Goal: Information Seeking & Learning: Find specific page/section

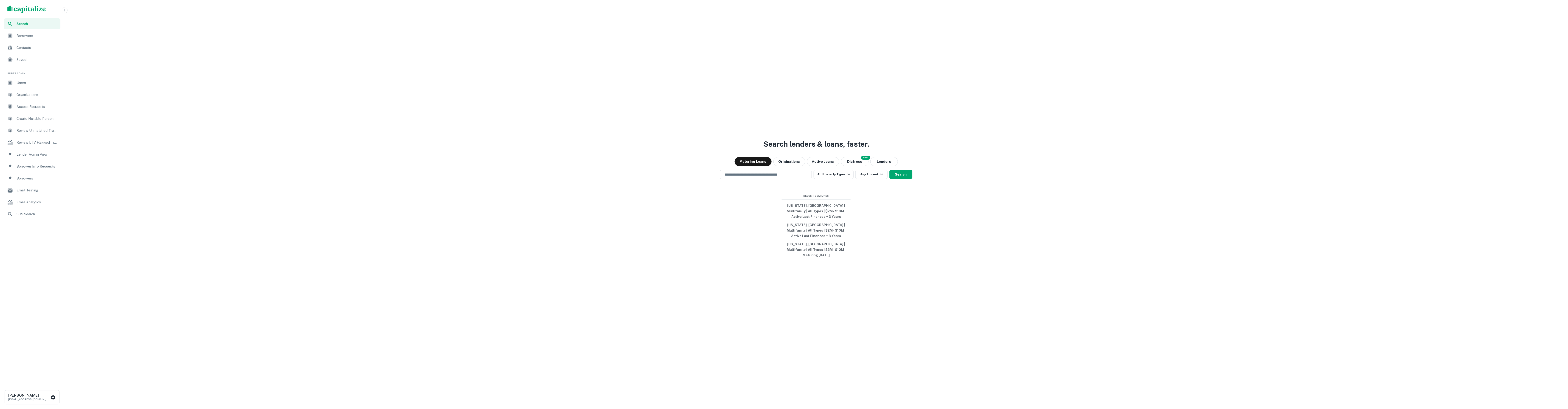
click at [44, 169] on span "Borrower Info Requests" at bounding box center [37, 166] width 41 height 5
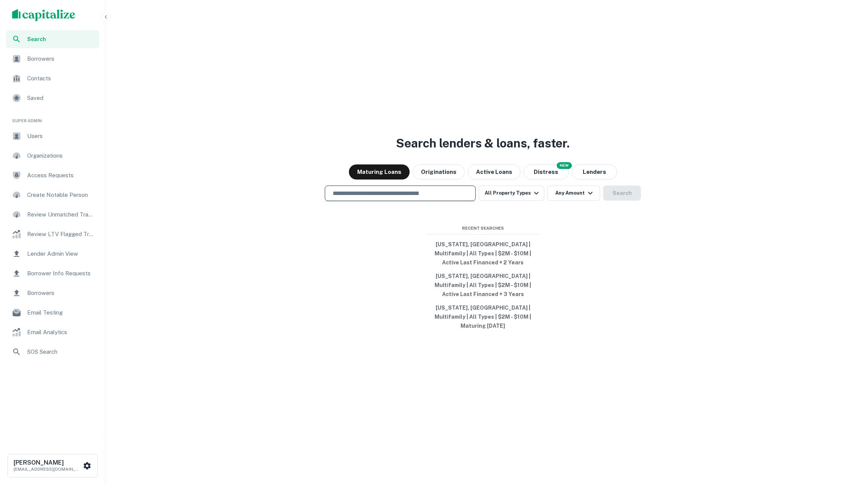
click at [394, 197] on input "text" at bounding box center [400, 193] width 144 height 9
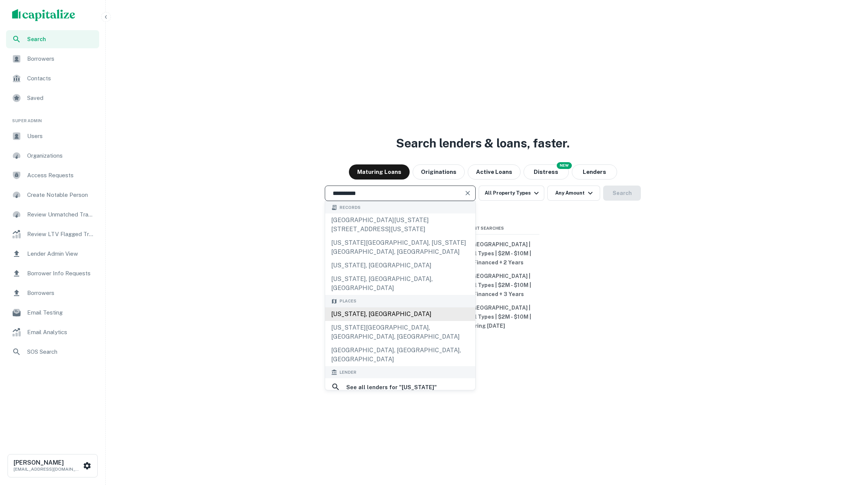
type input "**********"
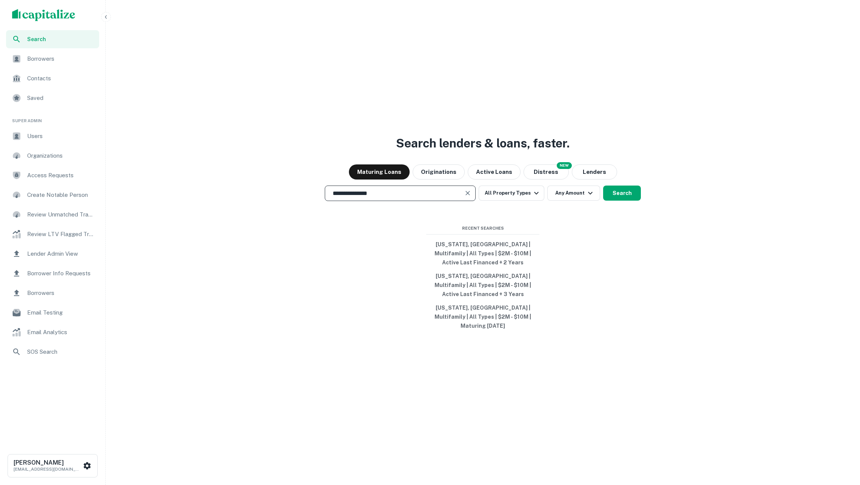
click at [446, 197] on input "**********" at bounding box center [394, 193] width 133 height 9
drag, startPoint x: 621, startPoint y: 197, endPoint x: 613, endPoint y: 198, distance: 8.4
click at [621, 197] on button "Search" at bounding box center [622, 193] width 38 height 15
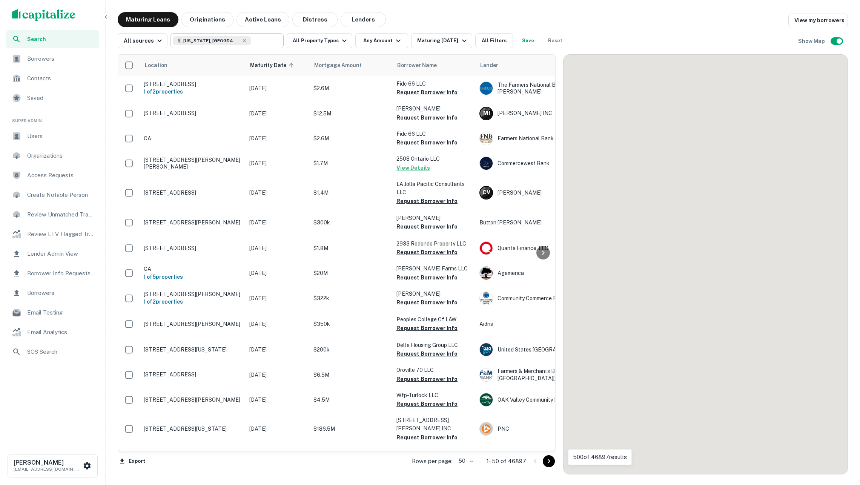
click at [257, 46] on div "California, USA ​" at bounding box center [227, 40] width 113 height 15
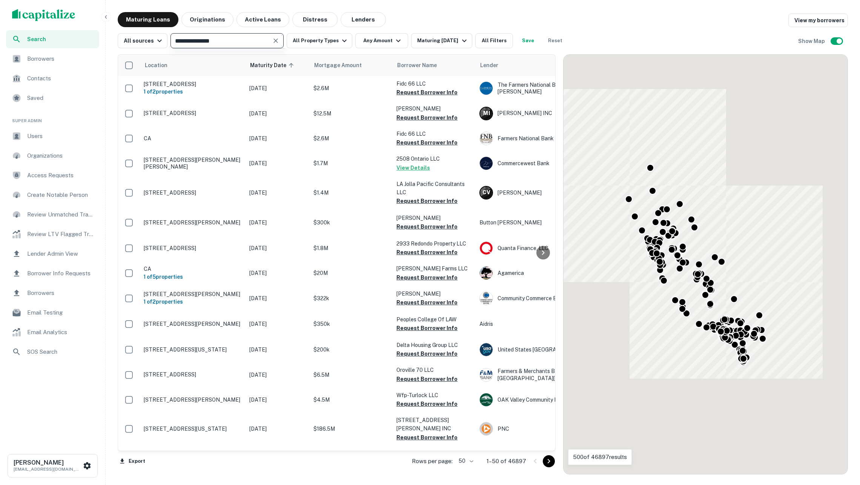
type input "**********"
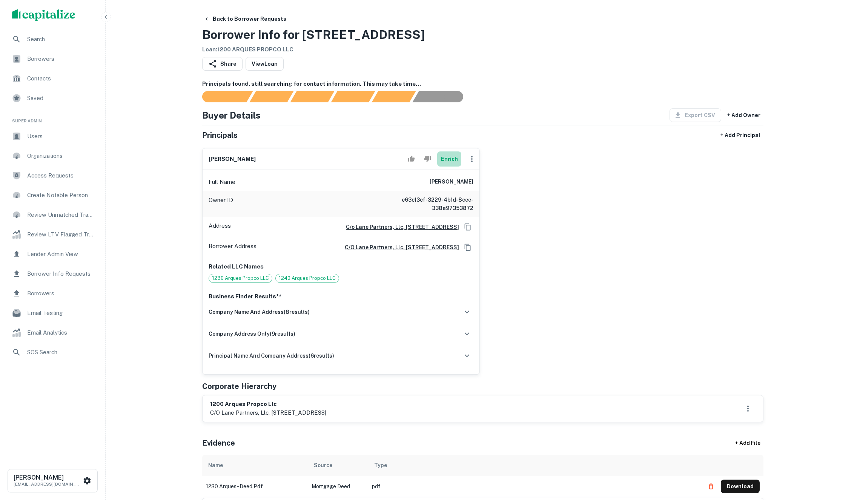
click at [453, 166] on button "Enrich" at bounding box center [449, 158] width 24 height 15
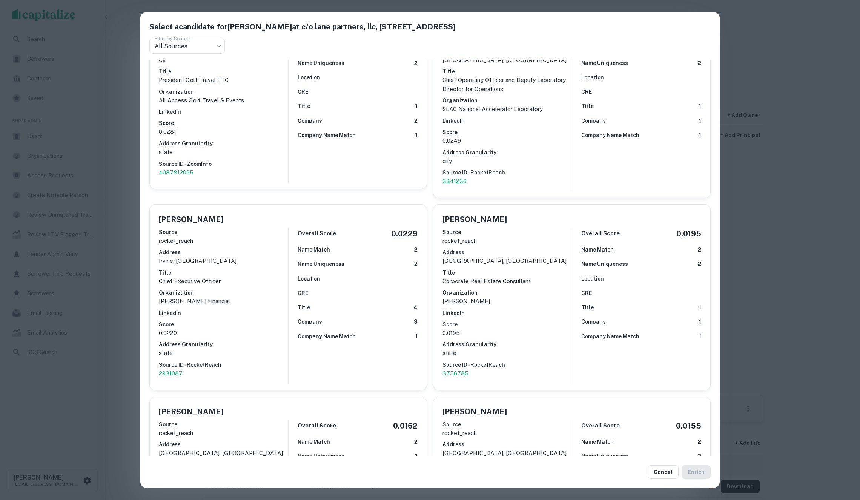
scroll to position [6623, 0]
click at [831, 260] on div "Select a candidate for John W. Murray at c/o lane partners, llc, 644 menlo aven…" at bounding box center [430, 250] width 860 height 500
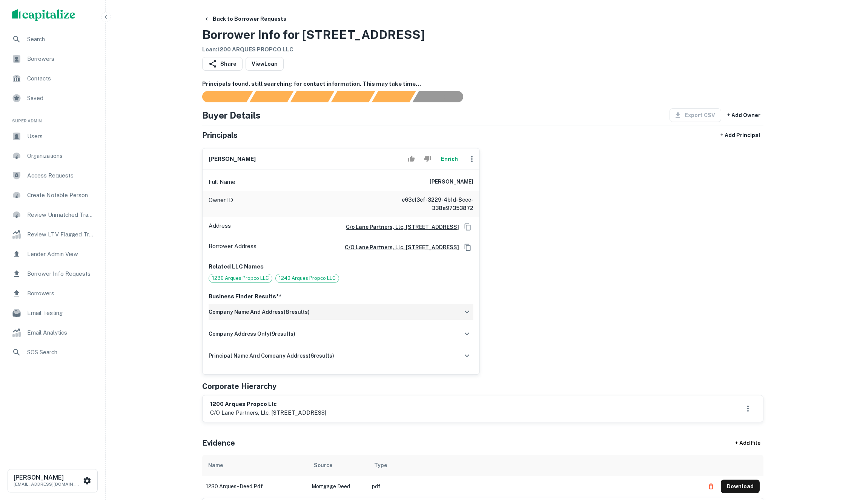
click at [441, 320] on div "company name and address ( 8 results)" at bounding box center [341, 312] width 265 height 16
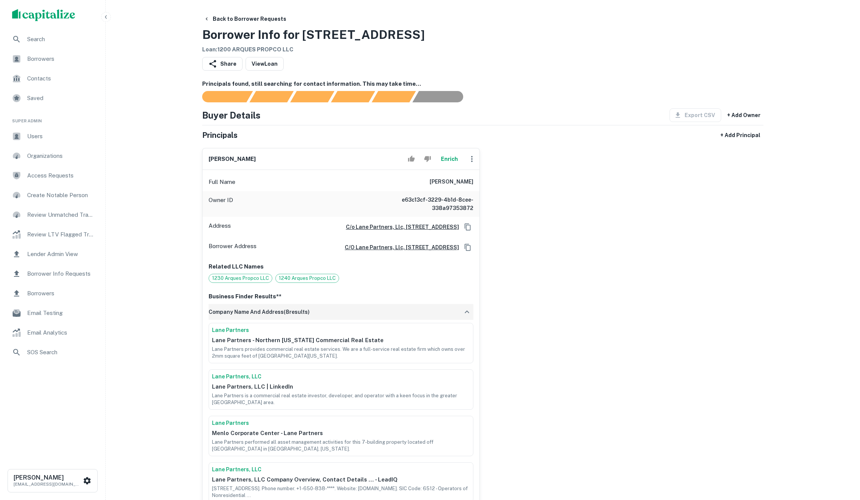
click at [441, 320] on div "company name and address ( 8 results)" at bounding box center [341, 312] width 265 height 16
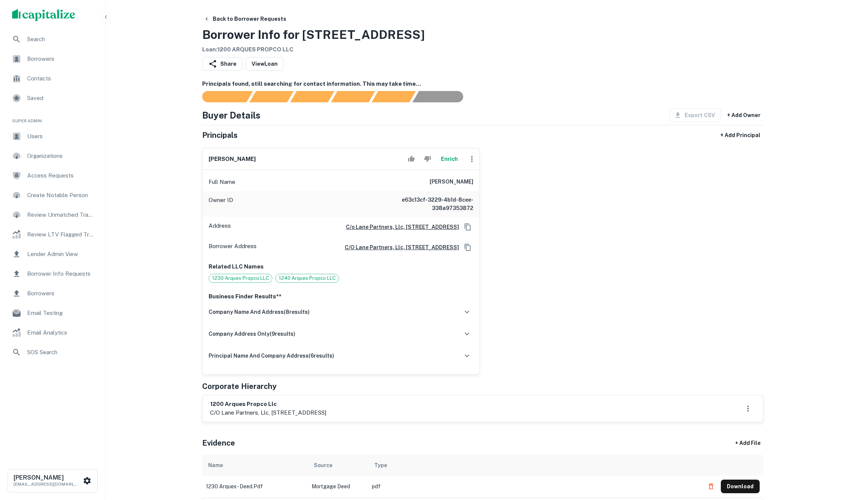
scroll to position [3, 0]
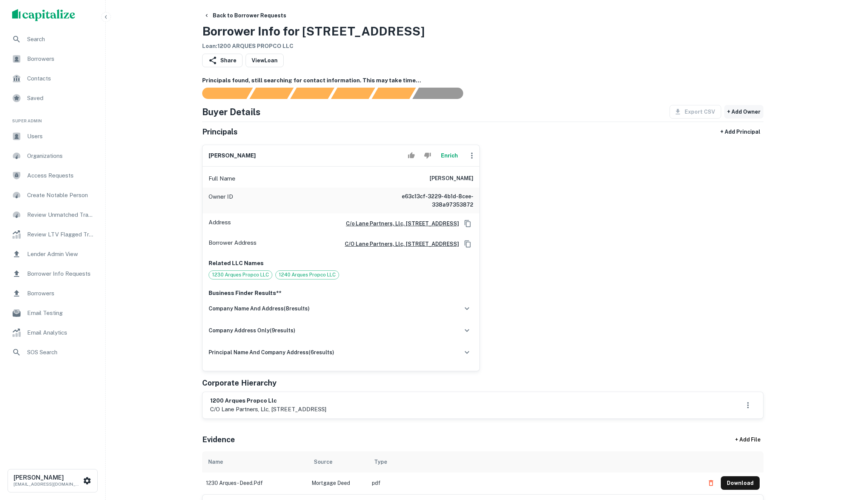
click at [739, 117] on button "+ Add Owner" at bounding box center [744, 112] width 39 height 14
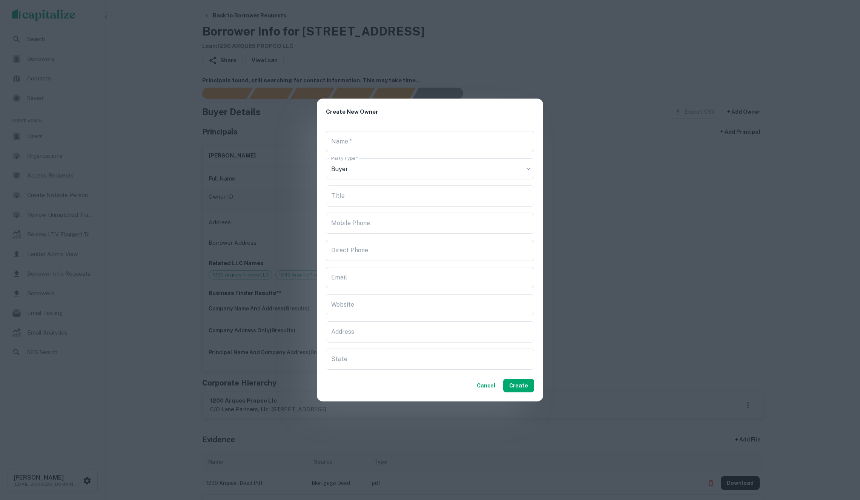
click at [666, 164] on div "Create New Owner Name   * Name * Party Type   * Buyer ***** Party Type * Title …" at bounding box center [430, 250] width 860 height 500
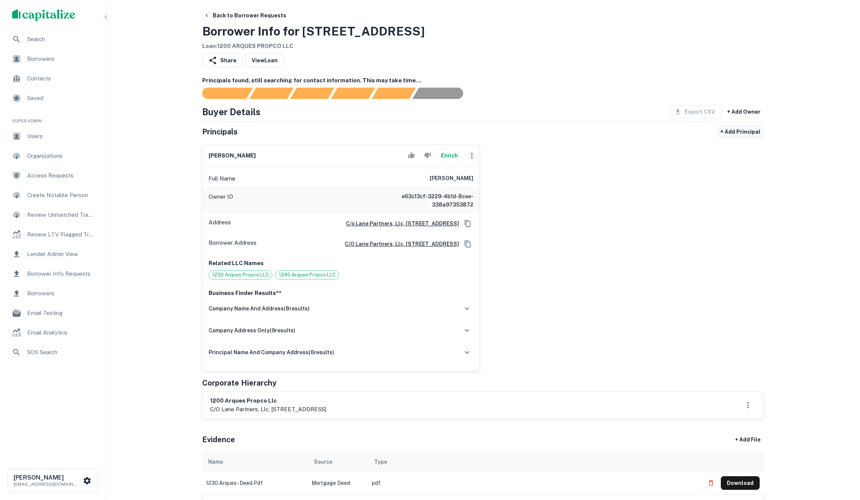
click at [731, 138] on button "+ Add Principal" at bounding box center [741, 132] width 46 height 14
select select "**"
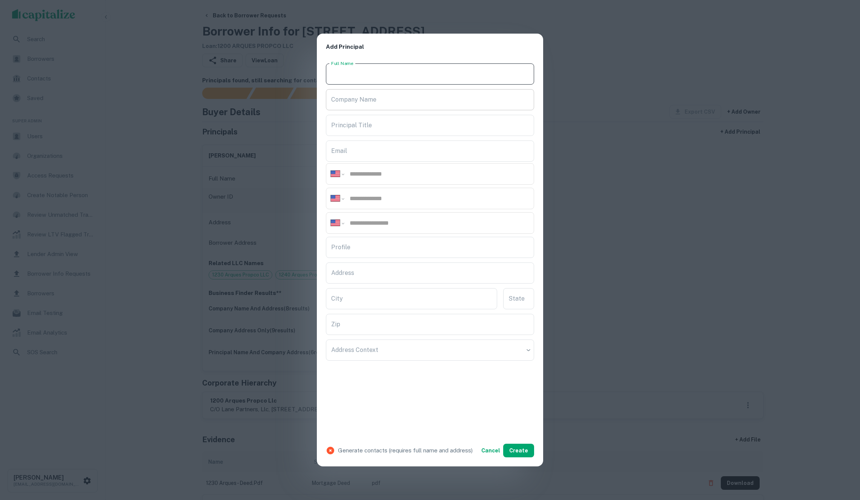
paste input "**********"
type input "**********"
paste input "**********"
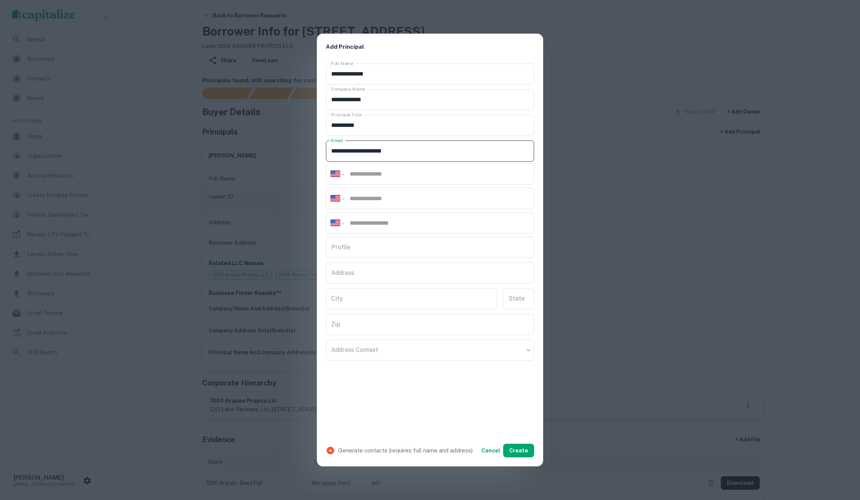
type input "**********"
drag, startPoint x: 442, startPoint y: 197, endPoint x: 453, endPoint y: 199, distance: 10.8
paste input "**********"
type input "**********"
paste input "**********"
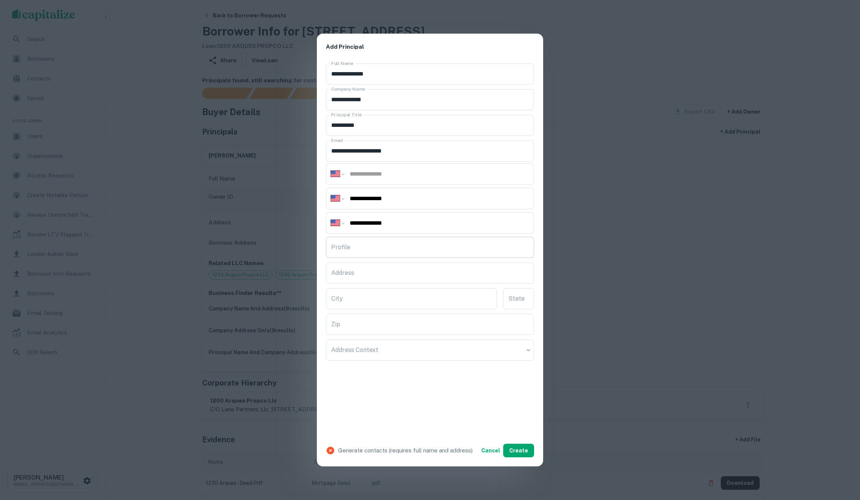
type input "**********"
click at [438, 253] on input "Profile" at bounding box center [430, 247] width 208 height 21
paste input "**********"
type input "**********"
click at [517, 449] on button "Create" at bounding box center [518, 450] width 31 height 14
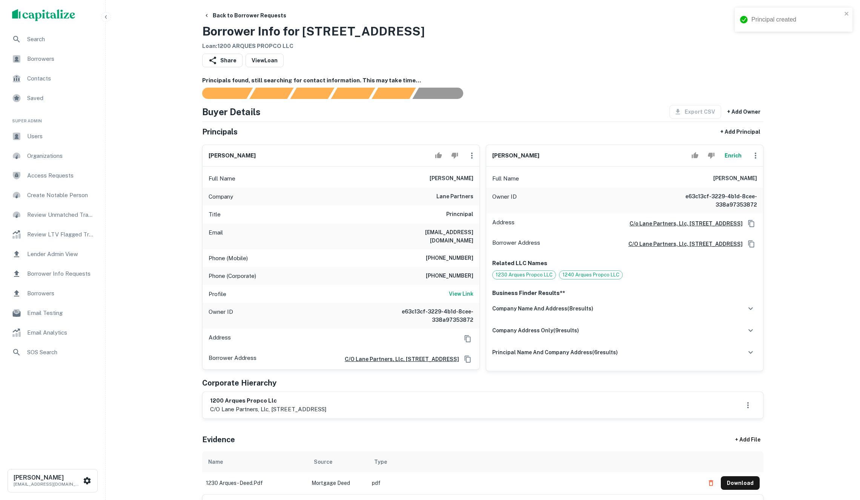
click at [471, 157] on icon "button" at bounding box center [472, 155] width 2 height 6
click at [478, 183] on li "Edit" at bounding box center [477, 180] width 31 height 14
select select "**"
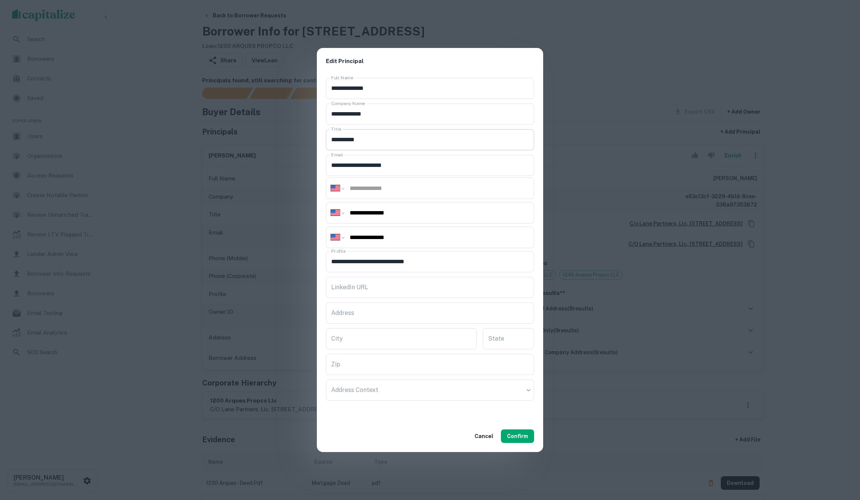
click at [346, 141] on input "**********" at bounding box center [430, 139] width 208 height 21
type input "*********"
click at [516, 431] on button "Confirm" at bounding box center [517, 436] width 33 height 14
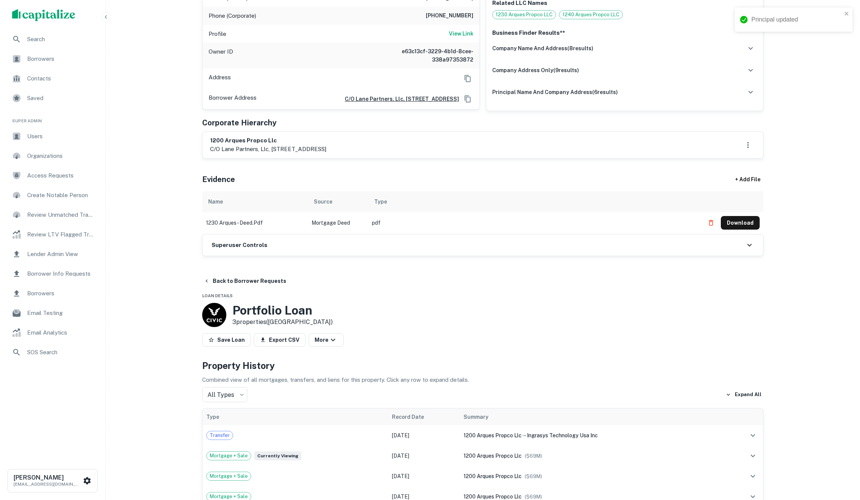
scroll to position [344, 0]
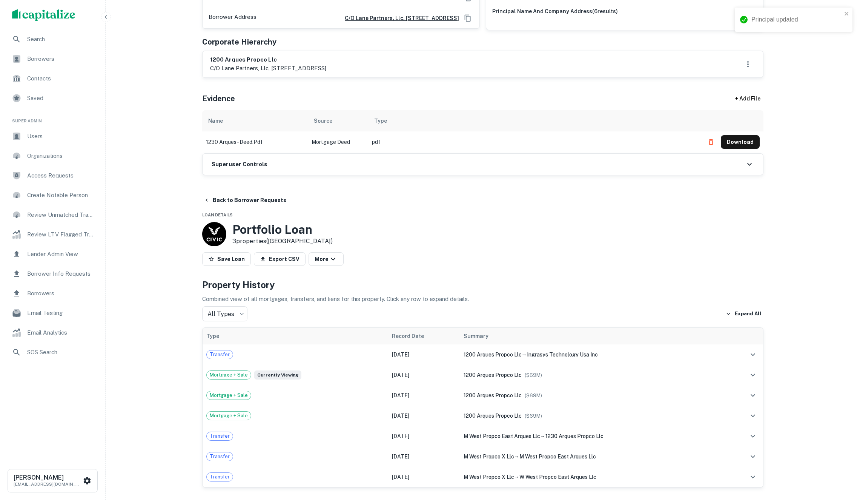
click at [242, 175] on div "Superuser Controls" at bounding box center [483, 164] width 561 height 21
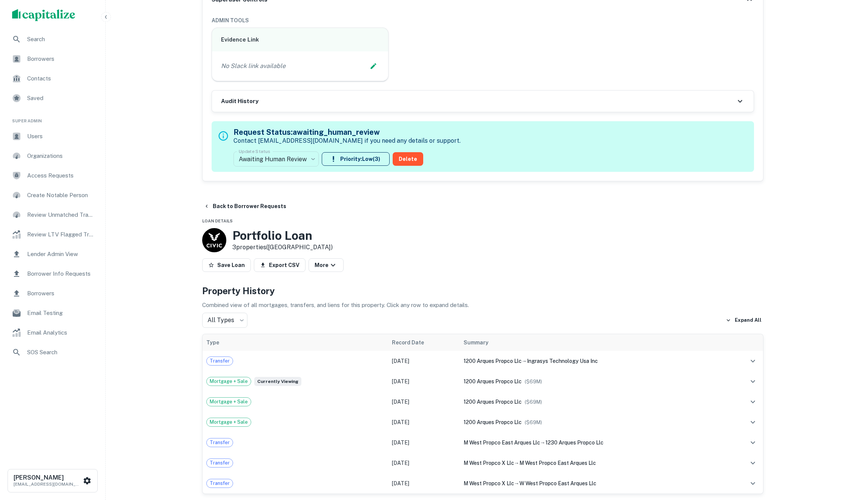
scroll to position [505, 0]
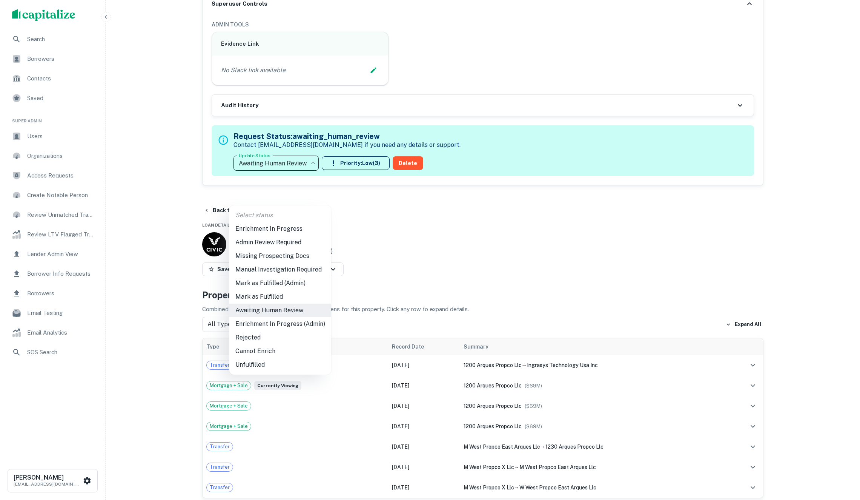
click at [288, 281] on li "Mark as Fulfilled (Admin)" at bounding box center [280, 283] width 102 height 14
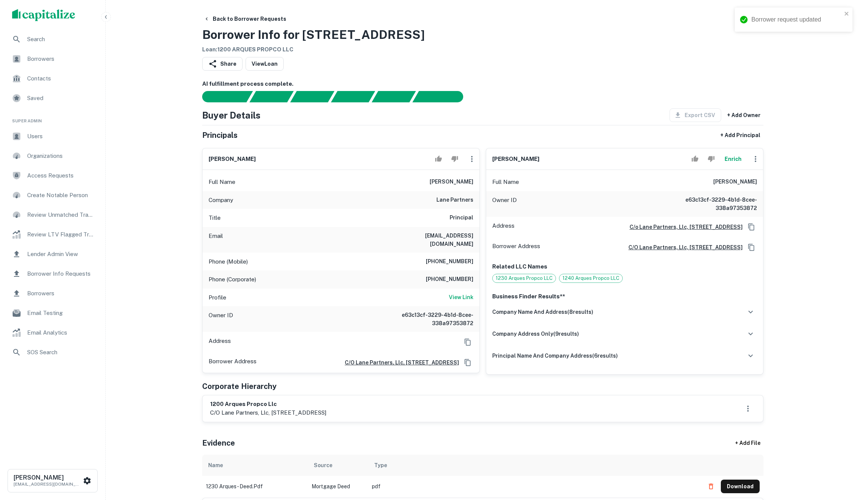
scroll to position [0, 0]
click at [231, 18] on button "Back to Borrower Requests" at bounding box center [245, 19] width 89 height 14
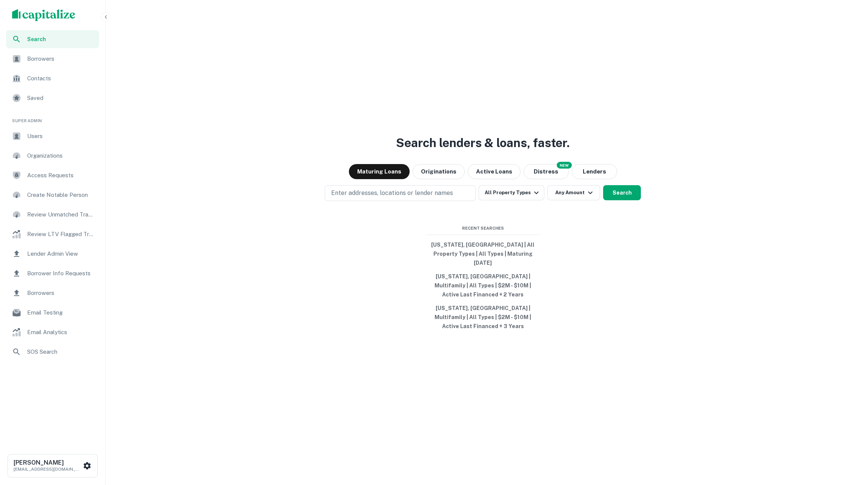
click at [82, 281] on div "Borrower Info Requests" at bounding box center [52, 274] width 93 height 18
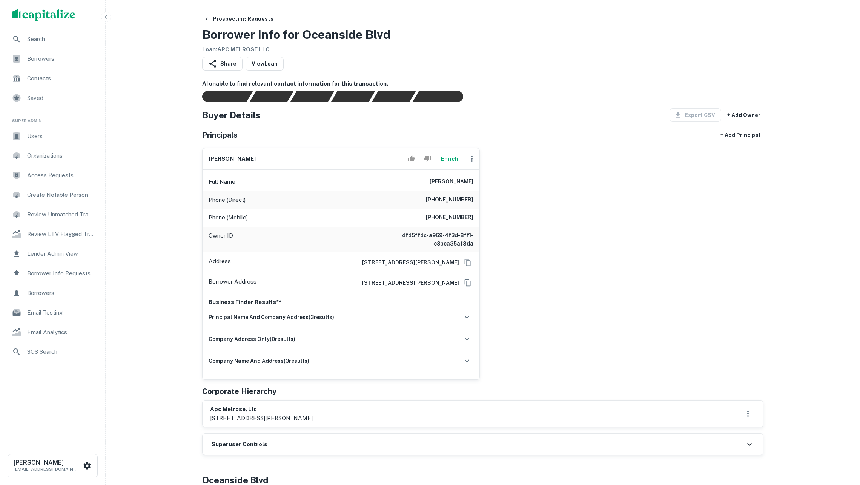
click at [455, 160] on button "Enrich" at bounding box center [449, 158] width 24 height 15
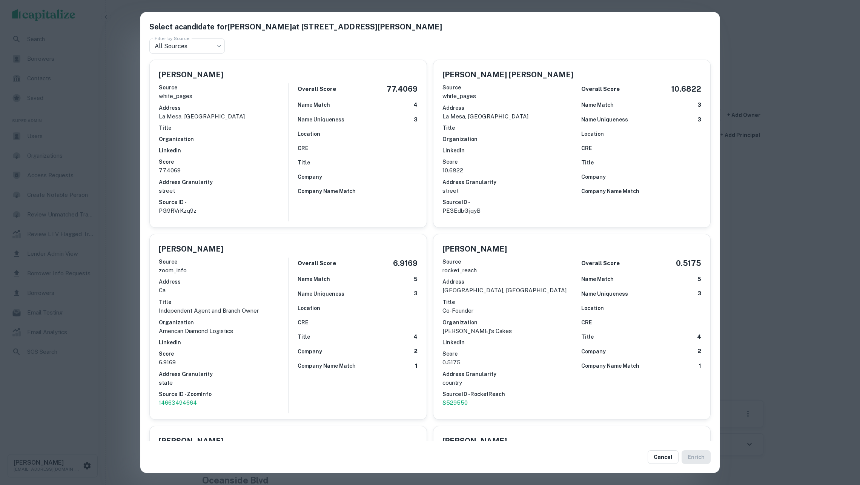
click at [765, 145] on div "Select a candidate for carlos chavarria at 10463 russell road Filter by Source …" at bounding box center [430, 242] width 860 height 485
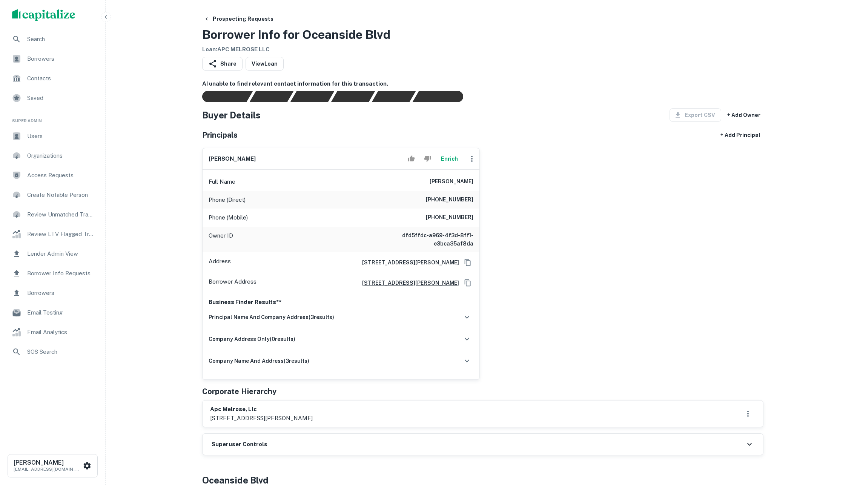
click at [451, 166] on button "Enrich" at bounding box center [449, 158] width 24 height 15
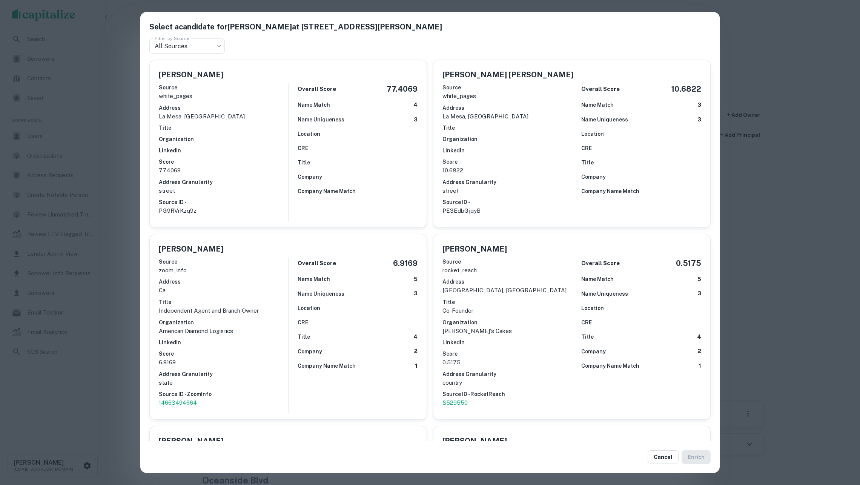
click at [338, 158] on div "Title" at bounding box center [358, 162] width 120 height 8
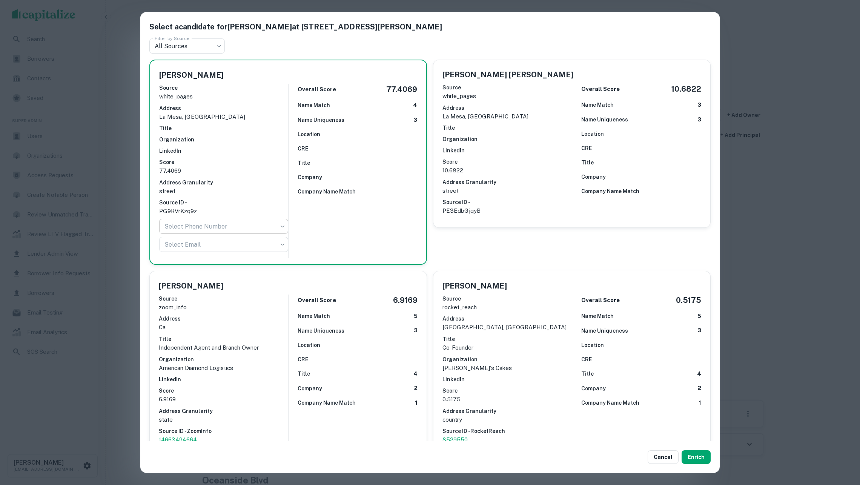
click at [285, 220] on body "Search Borrowers Contacts Saved Super Admin Users Organizations Access Requests…" at bounding box center [430, 242] width 860 height 485
click at [278, 219] on div at bounding box center [430, 242] width 860 height 485
drag, startPoint x: 310, startPoint y: 237, endPoint x: 290, endPoint y: 241, distance: 19.9
click at [309, 239] on div "Overall Score 77.4069 Name Match 4 Name Uniqueness 3 Location CRE Title Company…" at bounding box center [352, 171] width 129 height 174
click at [280, 238] on body "Search Borrowers Contacts Saved Super Admin Users Organizations Access Requests…" at bounding box center [430, 242] width 860 height 485
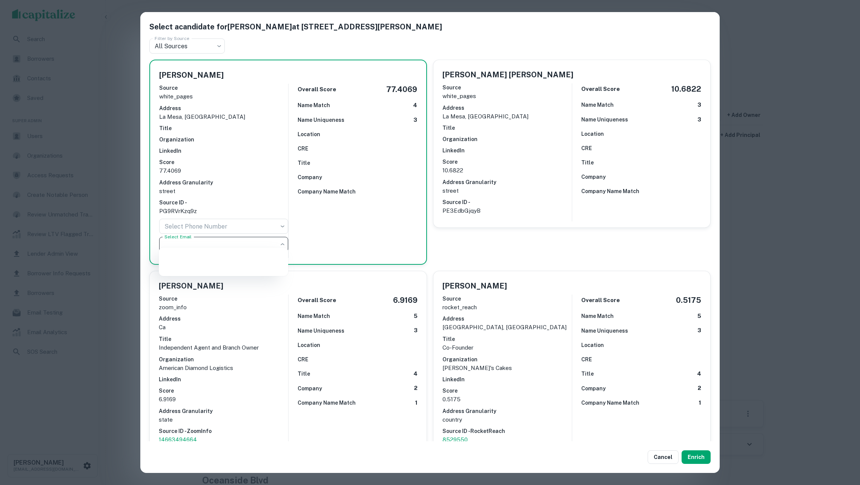
click at [309, 237] on div at bounding box center [430, 242] width 860 height 485
click at [399, 242] on div "Overall Score 77.4069 Name Match 4 Name Uniqueness 3 Location CRE Title Company…" at bounding box center [352, 171] width 129 height 174
click at [666, 455] on button "Cancel" at bounding box center [663, 458] width 31 height 14
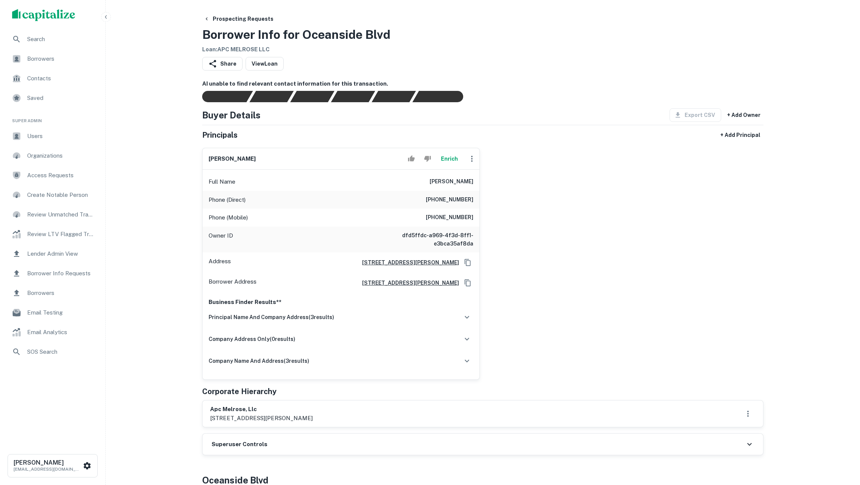
click at [306, 423] on p "10463 russell road, la mesa, ca, 91941" at bounding box center [261, 418] width 103 height 9
copy div "10463 russell road, la mesa, ca, 91941"
drag, startPoint x: 566, startPoint y: 275, endPoint x: 579, endPoint y: 267, distance: 14.7
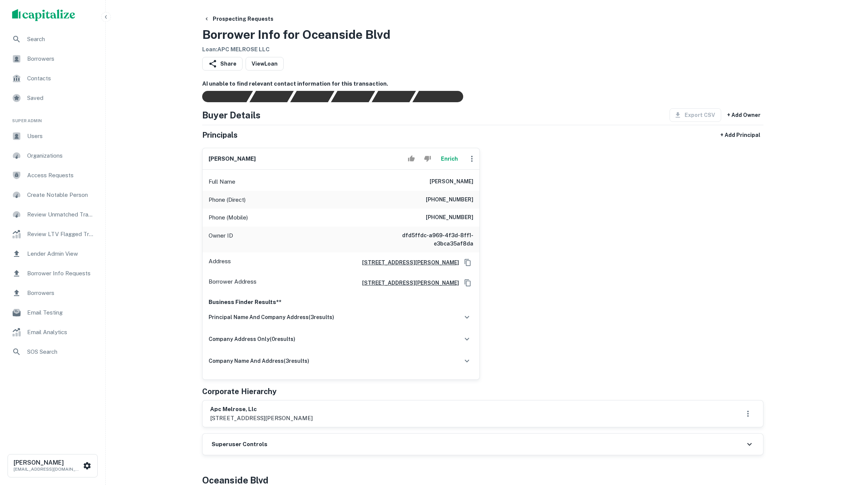
click at [566, 275] on div "carlos chavarria Enrich Full Name carlos chavarria Phone (Direct) (619) 588-902…" at bounding box center [480, 261] width 568 height 238
click at [465, 266] on icon "Copy Address" at bounding box center [468, 263] width 8 height 8
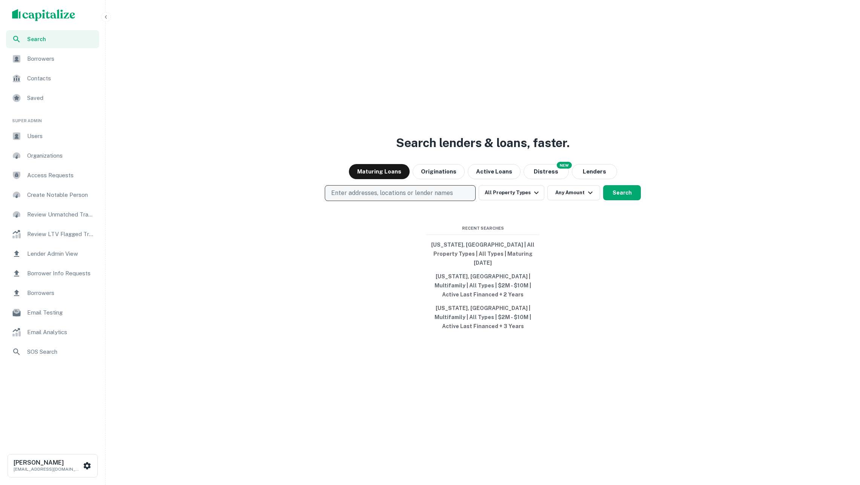
click at [430, 195] on p "Enter addresses, locations or lender names" at bounding box center [392, 193] width 122 height 9
type input "**********"
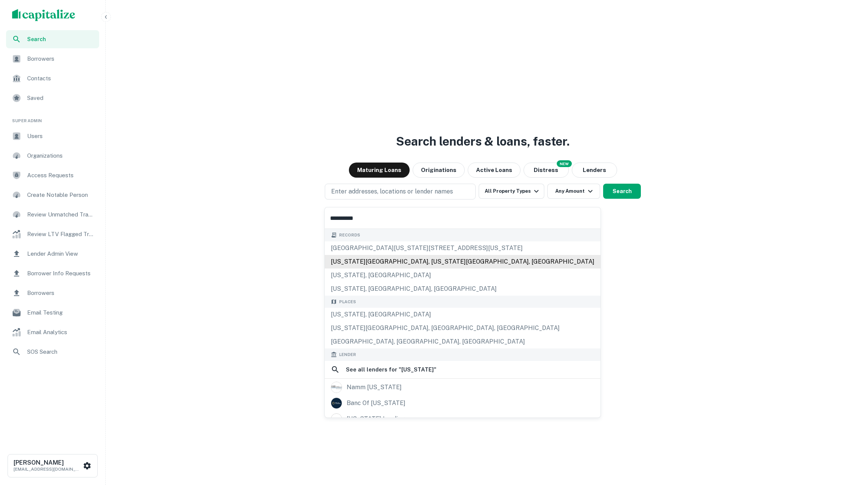
scroll to position [3, 0]
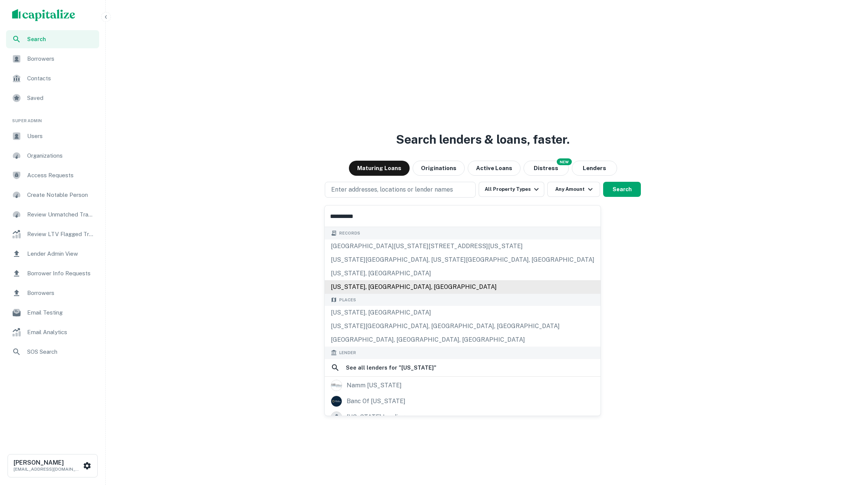
click at [383, 313] on div "[US_STATE], [GEOGRAPHIC_DATA]" at bounding box center [463, 313] width 276 height 14
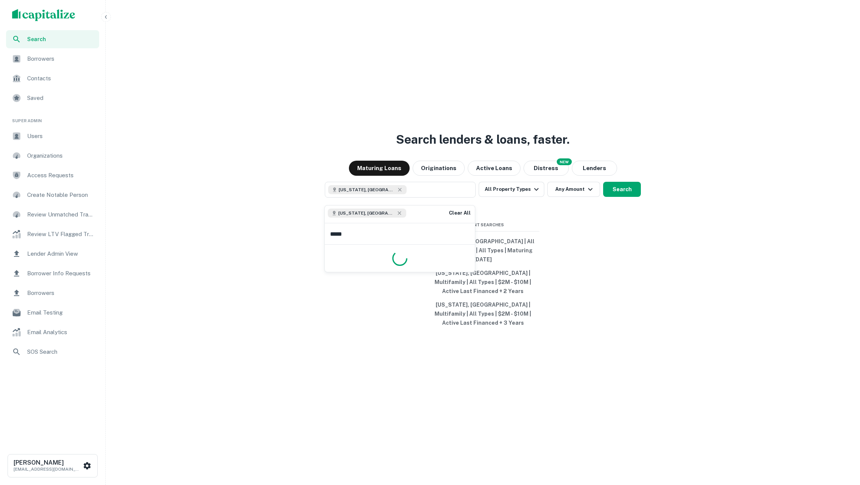
type input "******"
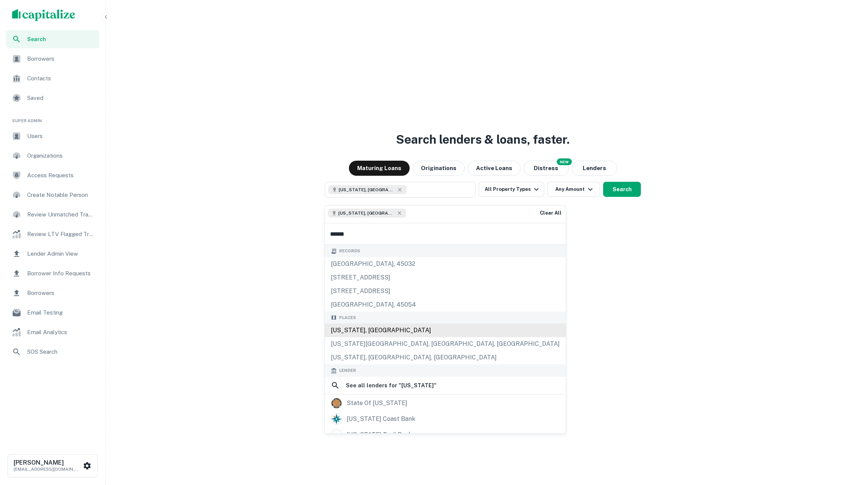
click at [399, 332] on div "[US_STATE], [GEOGRAPHIC_DATA]" at bounding box center [445, 331] width 241 height 14
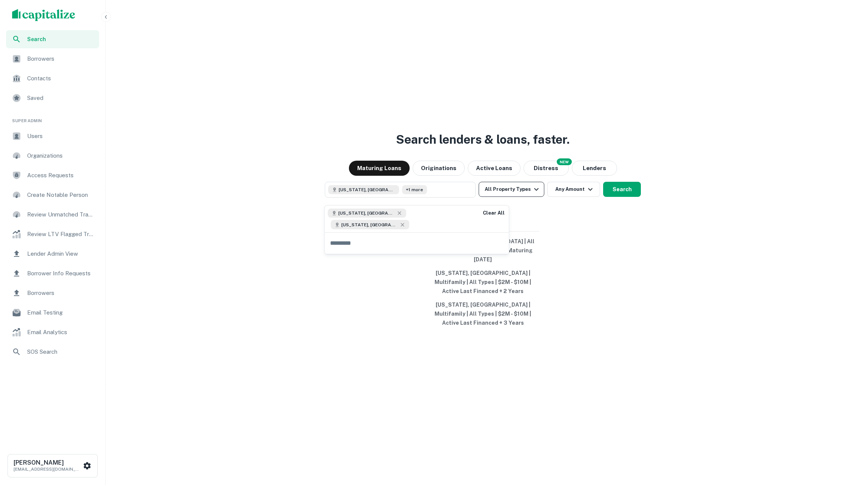
click at [532, 194] on icon "button" at bounding box center [536, 189] width 9 height 9
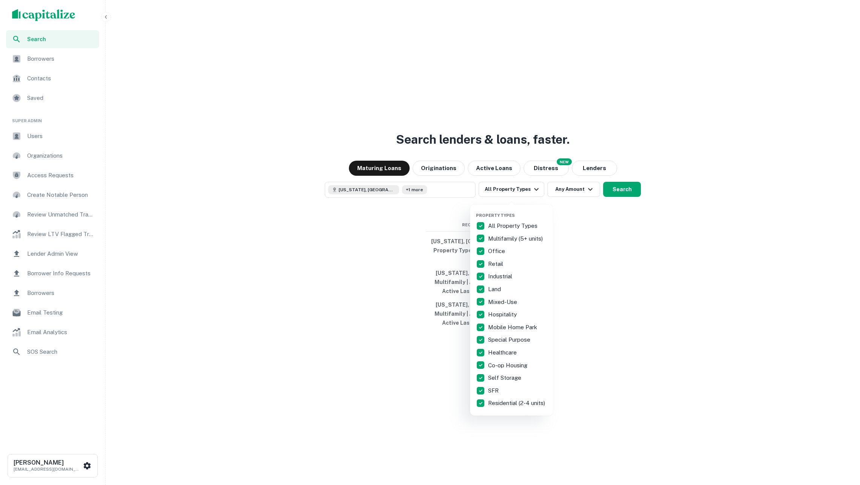
click at [639, 224] on div at bounding box center [430, 242] width 860 height 485
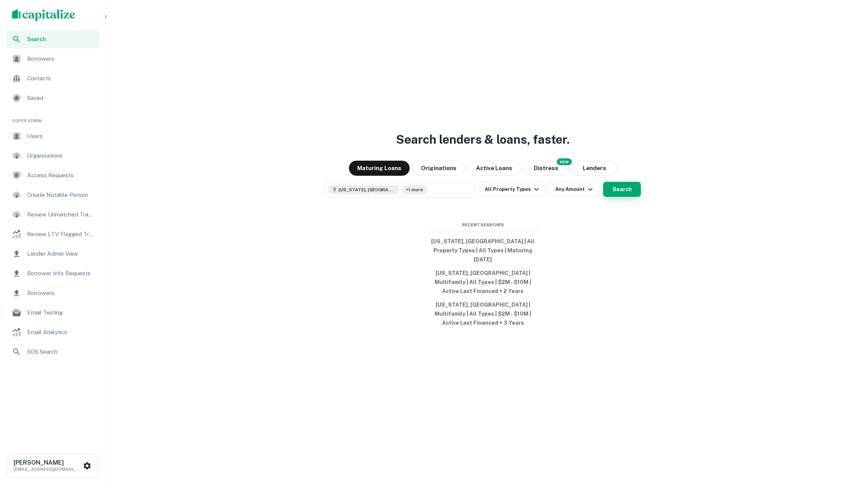
click at [627, 195] on button "Search" at bounding box center [622, 189] width 38 height 15
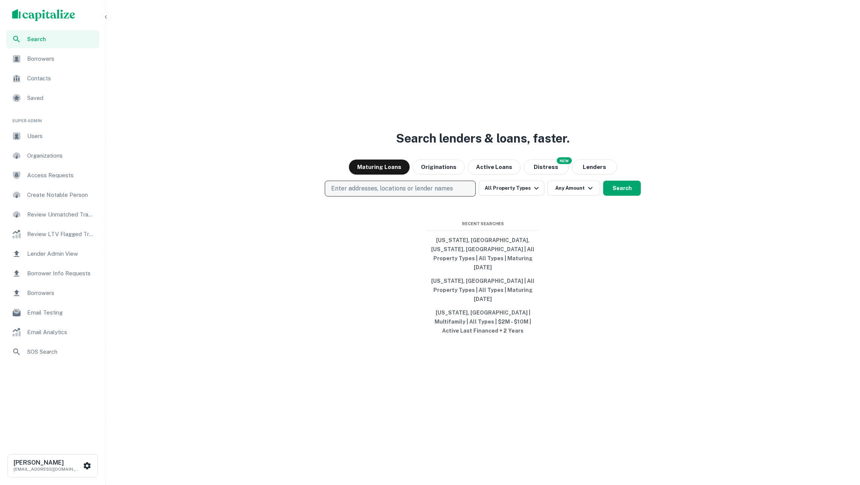
click at [433, 197] on button "Enter addresses, locations or lender names" at bounding box center [400, 189] width 151 height 16
type input "**********"
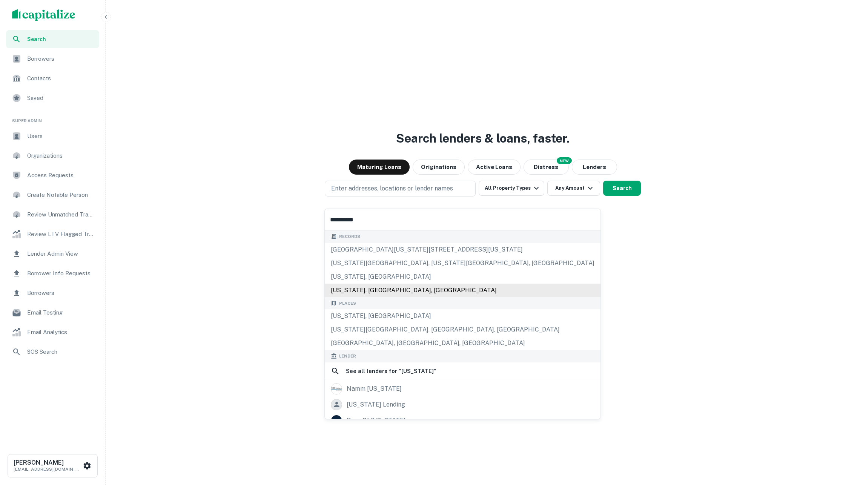
click at [405, 315] on div "California, USA" at bounding box center [463, 316] width 276 height 14
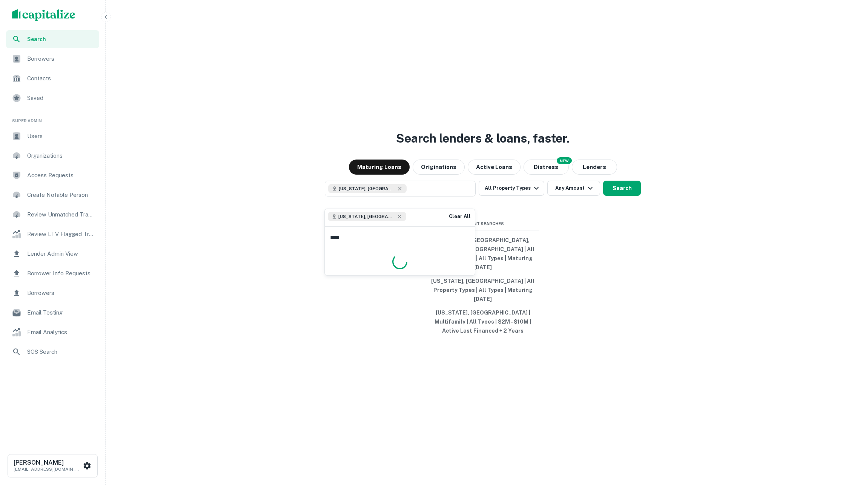
type input "*****"
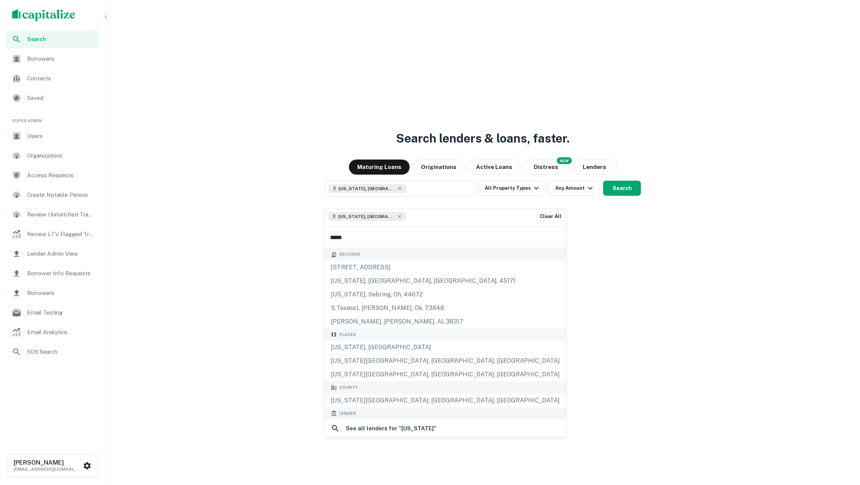
drag, startPoint x: 412, startPoint y: 352, endPoint x: 470, endPoint y: 293, distance: 82.2
click at [412, 352] on div "[US_STATE], [GEOGRAPHIC_DATA]" at bounding box center [445, 348] width 241 height 14
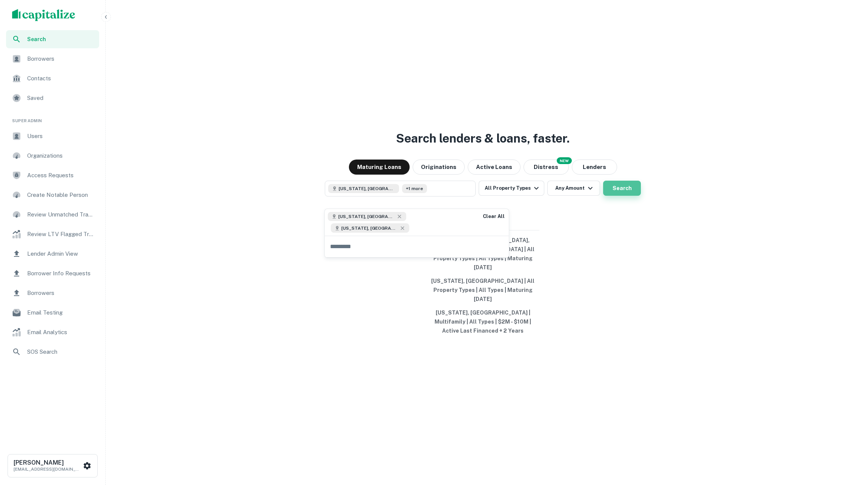
click at [625, 196] on button "Search" at bounding box center [622, 188] width 38 height 15
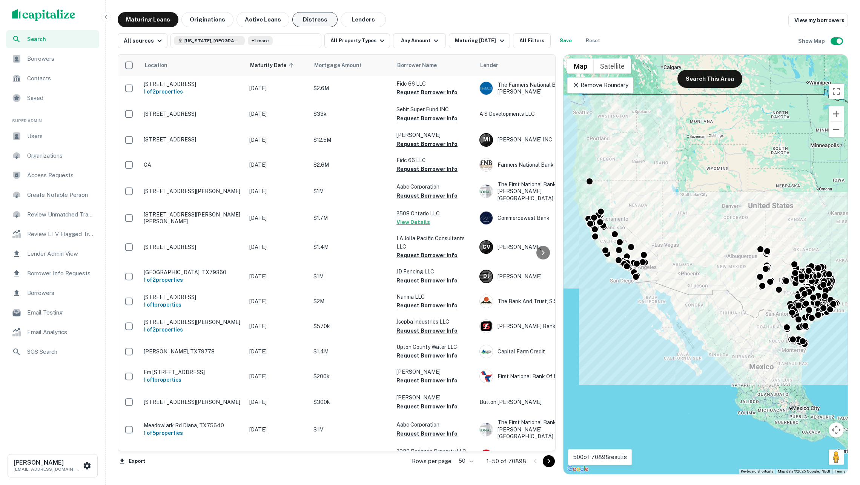
click at [313, 17] on button "Distress" at bounding box center [314, 19] width 45 height 15
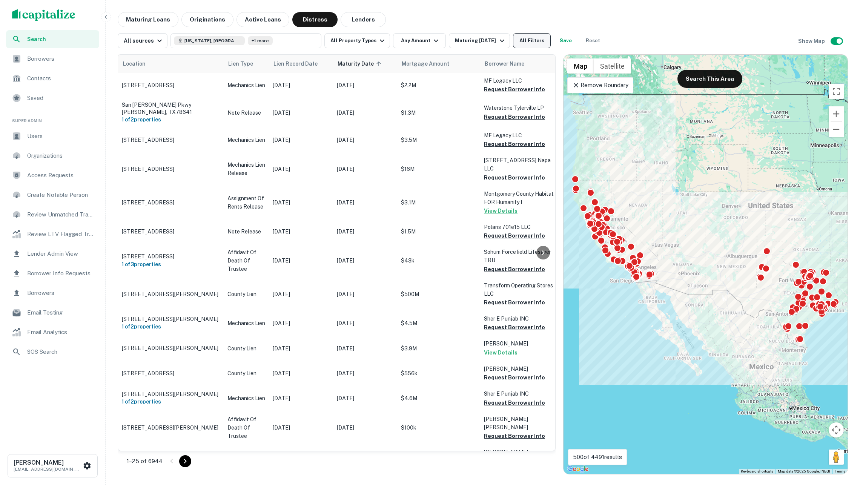
click at [530, 41] on button "All Filters" at bounding box center [532, 40] width 38 height 15
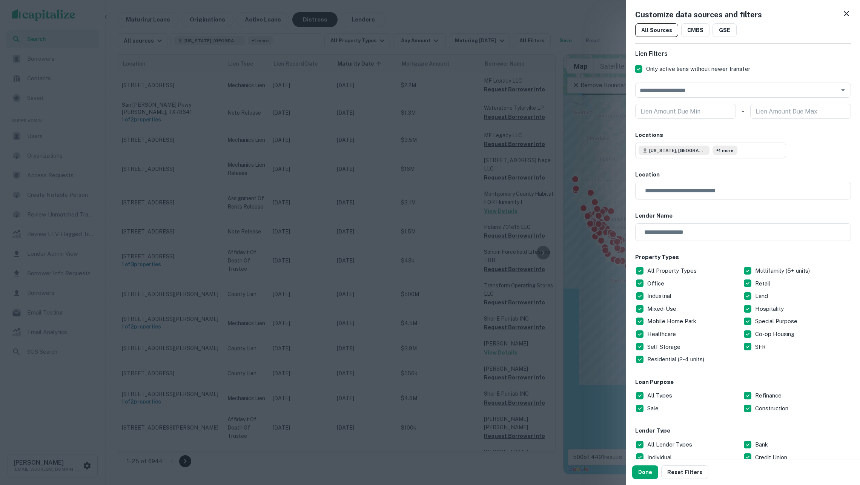
click at [848, 15] on icon at bounding box center [846, 13] width 9 height 9
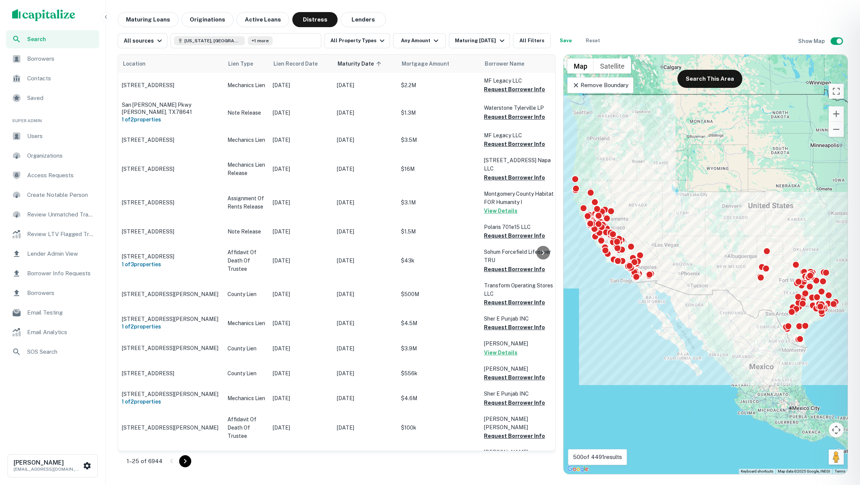
click at [665, 23] on div at bounding box center [430, 242] width 860 height 485
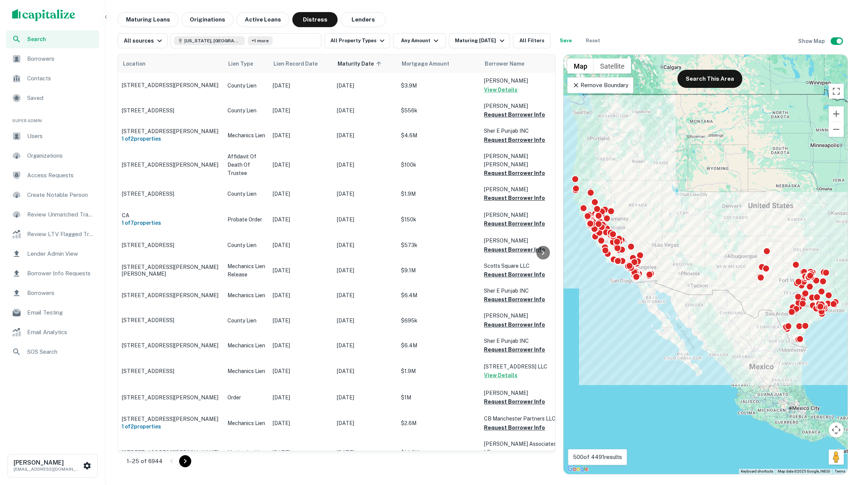
scroll to position [101, 0]
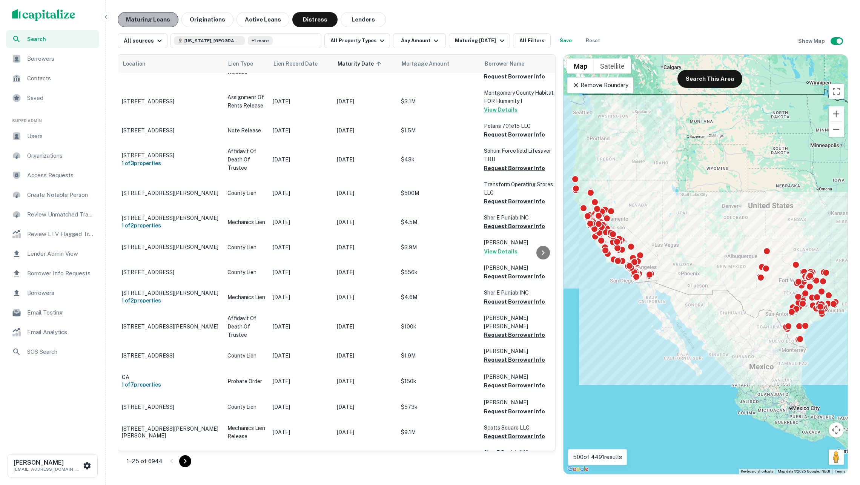
click at [158, 23] on button "Maturing Loans" at bounding box center [148, 19] width 61 height 15
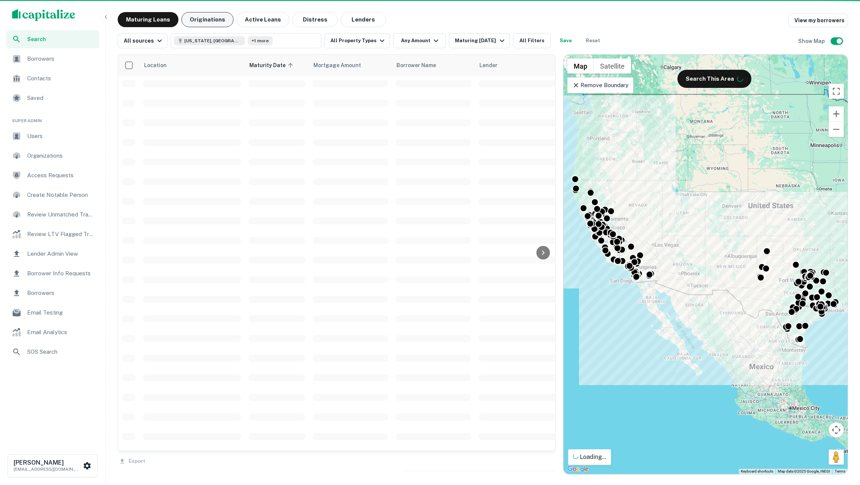
scroll to position [101, 0]
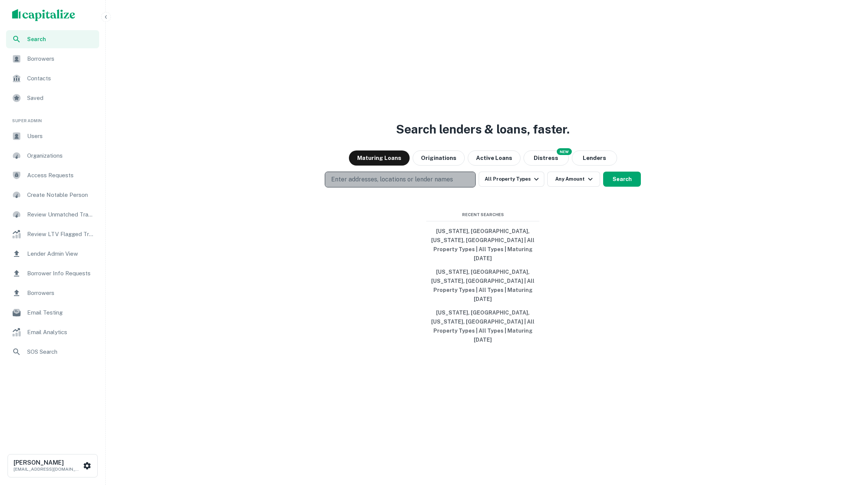
click at [441, 184] on p "Enter addresses, locations or lender names" at bounding box center [392, 179] width 122 height 9
type input "*****"
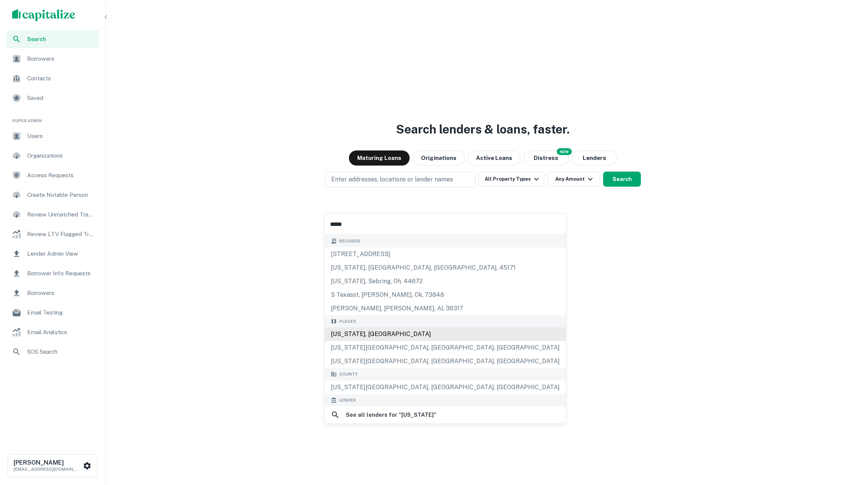
click at [389, 337] on div "[US_STATE], [GEOGRAPHIC_DATA]" at bounding box center [445, 335] width 241 height 14
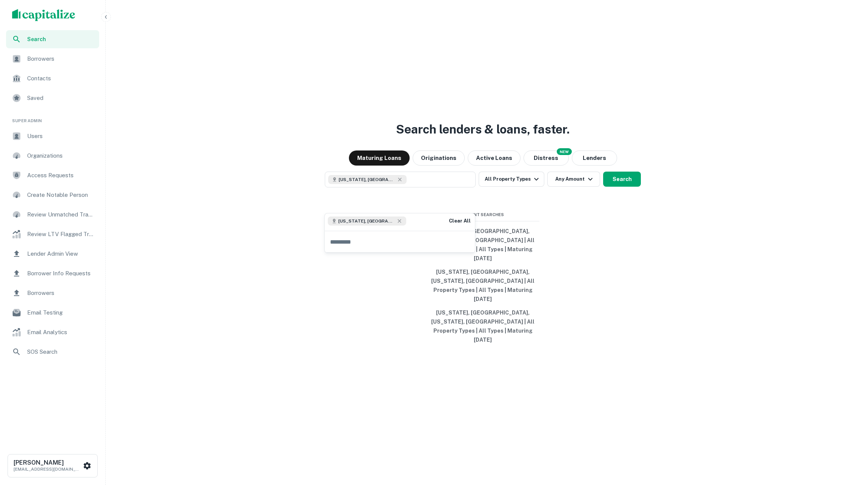
click at [594, 234] on div "Search lenders & loans, faster. Maturing Loans Originations Active Loans NEW Di…" at bounding box center [483, 260] width 749 height 485
click at [618, 187] on button "Search" at bounding box center [622, 179] width 38 height 15
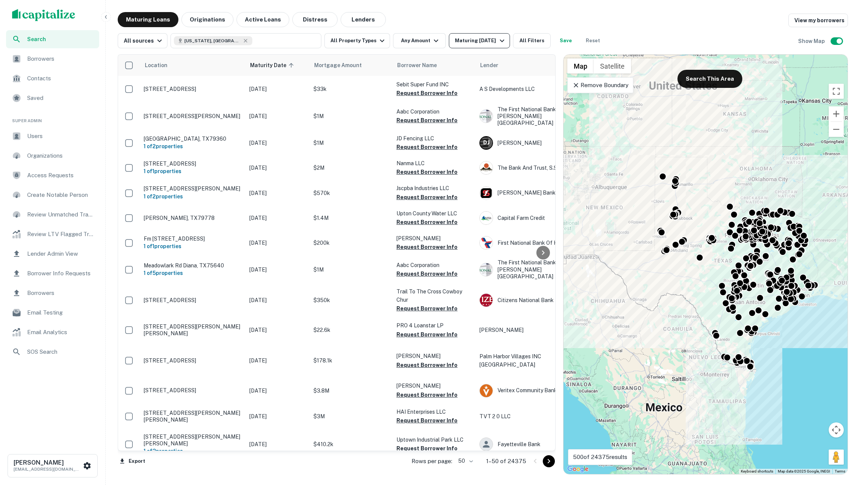
click at [468, 45] on div "Maturing [DATE]" at bounding box center [480, 40] width 51 height 9
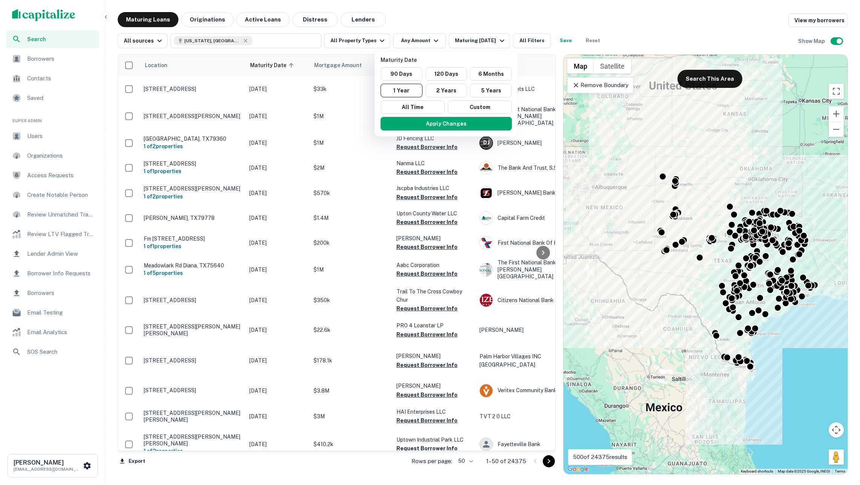
click at [451, 24] on div at bounding box center [430, 242] width 860 height 485
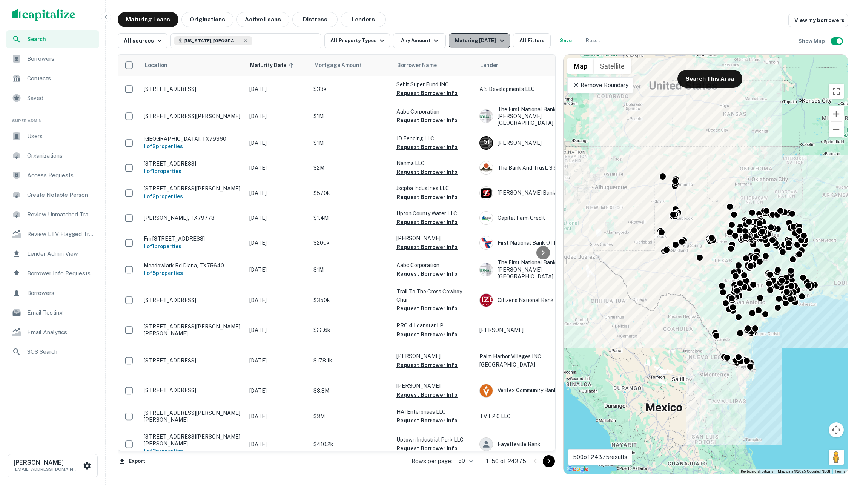
click at [476, 41] on div "Maturing In 1 Year" at bounding box center [480, 40] width 51 height 9
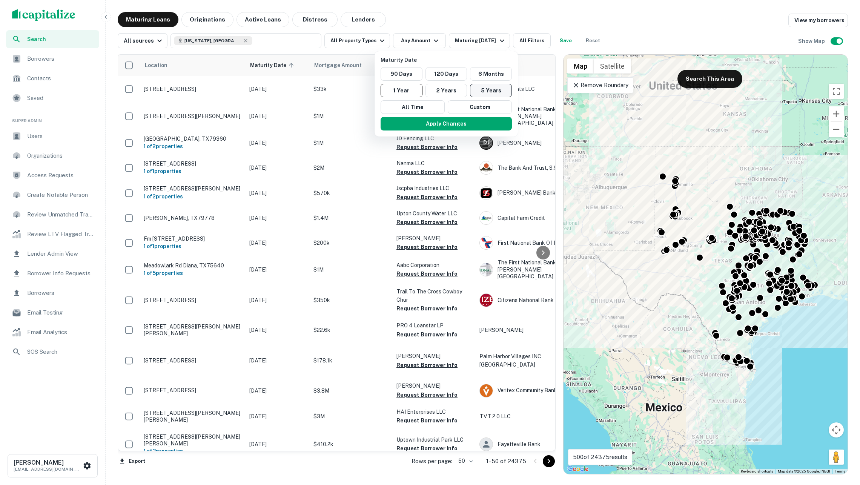
click at [488, 86] on button "5 Years" at bounding box center [491, 91] width 42 height 14
click at [465, 121] on button "Apply Changes" at bounding box center [450, 124] width 131 height 14
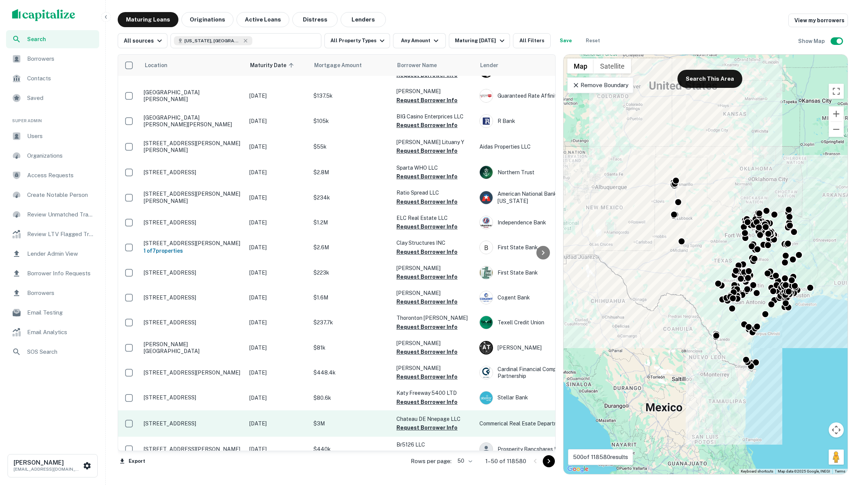
scroll to position [917, 0]
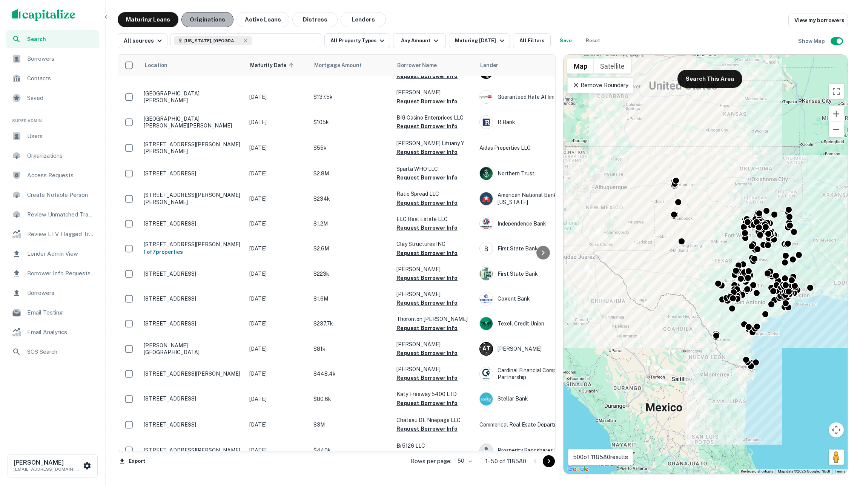
click at [221, 17] on button "Originations" at bounding box center [208, 19] width 52 height 15
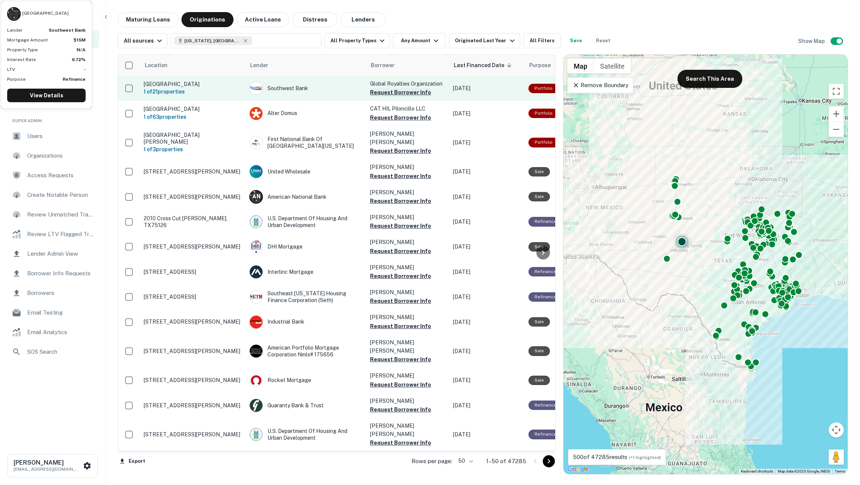
click at [381, 91] on button "Request Borrower Info" at bounding box center [400, 92] width 61 height 9
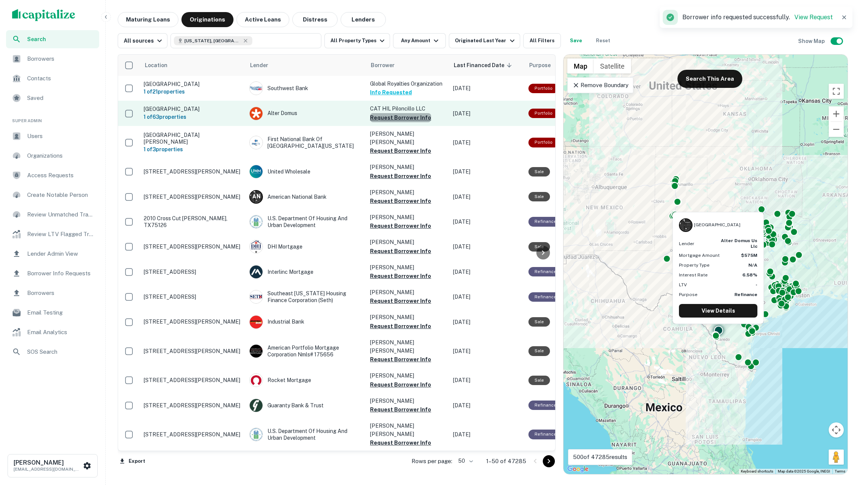
click at [405, 118] on button "Request Borrower Info" at bounding box center [400, 117] width 61 height 9
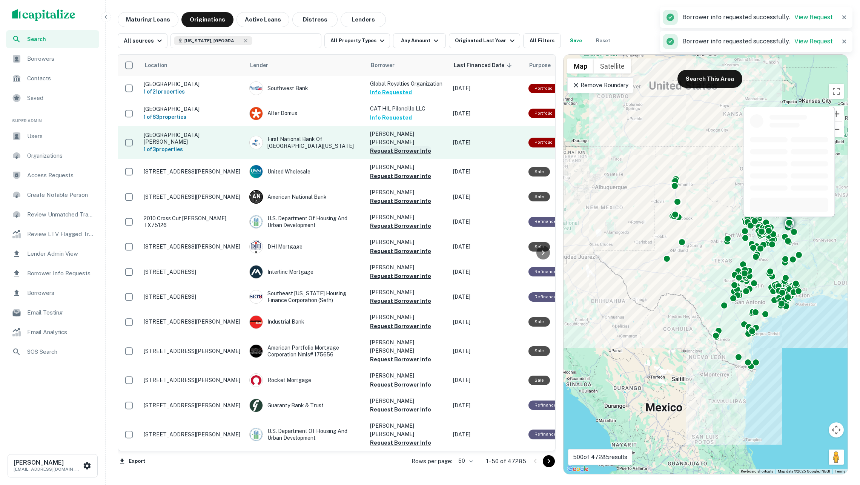
click at [409, 146] on button "Request Borrower Info" at bounding box center [400, 150] width 61 height 9
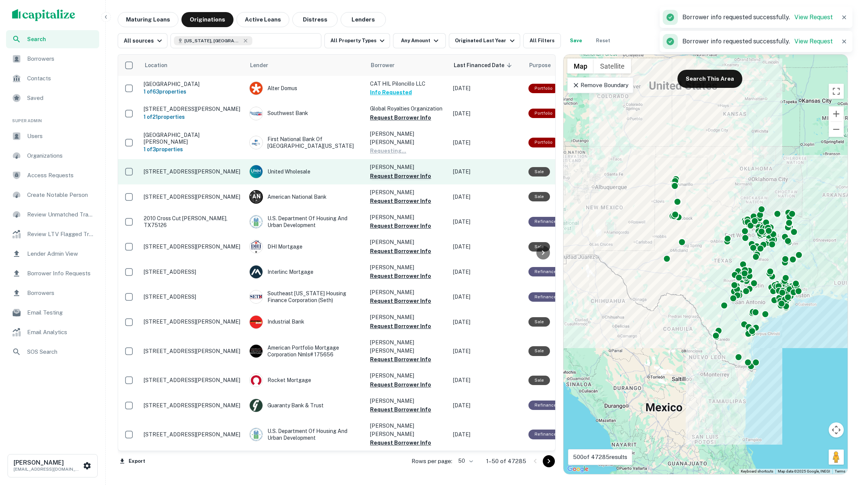
click at [412, 172] on button "Request Borrower Info" at bounding box center [400, 176] width 61 height 9
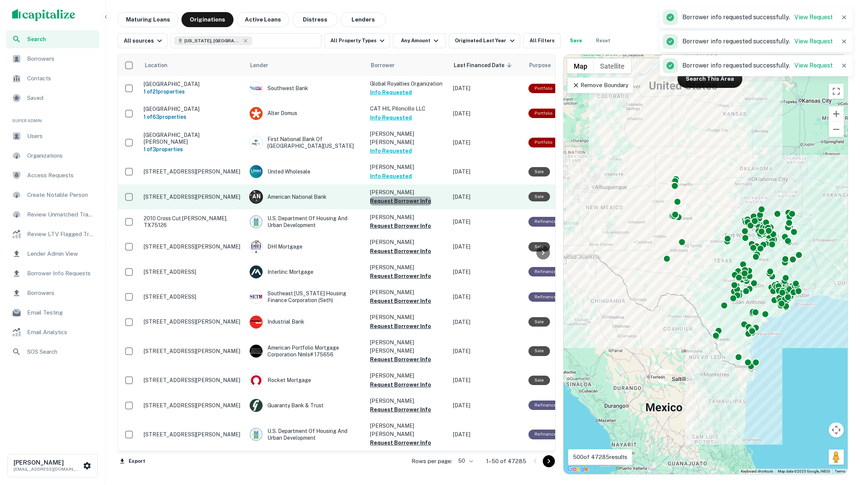
click at [414, 197] on button "Request Borrower Info" at bounding box center [400, 201] width 61 height 9
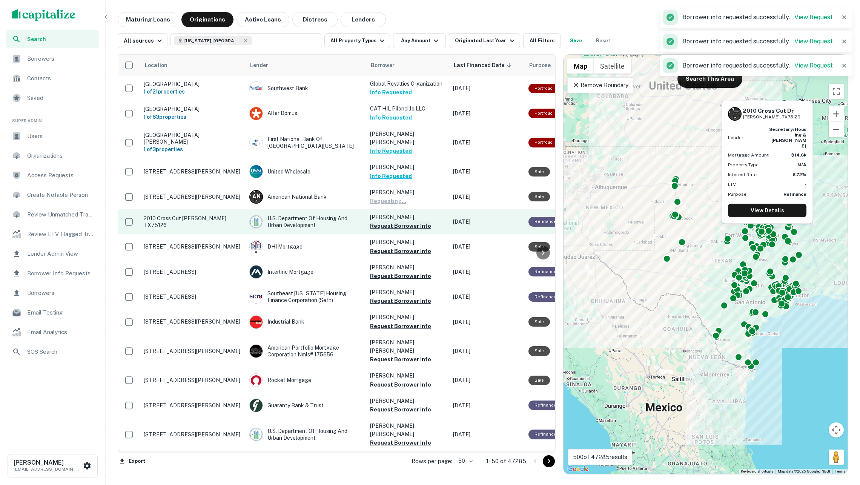
click at [417, 222] on button "Request Borrower Info" at bounding box center [400, 226] width 61 height 9
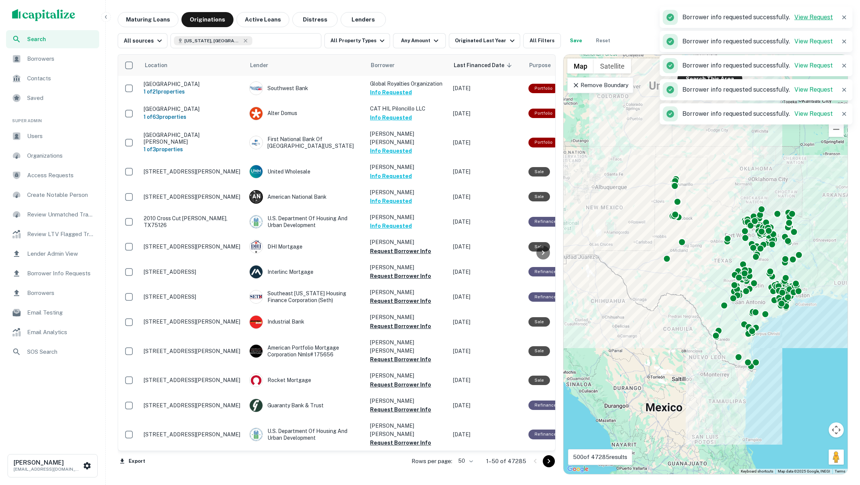
click at [808, 20] on link "View Request" at bounding box center [814, 17] width 38 height 7
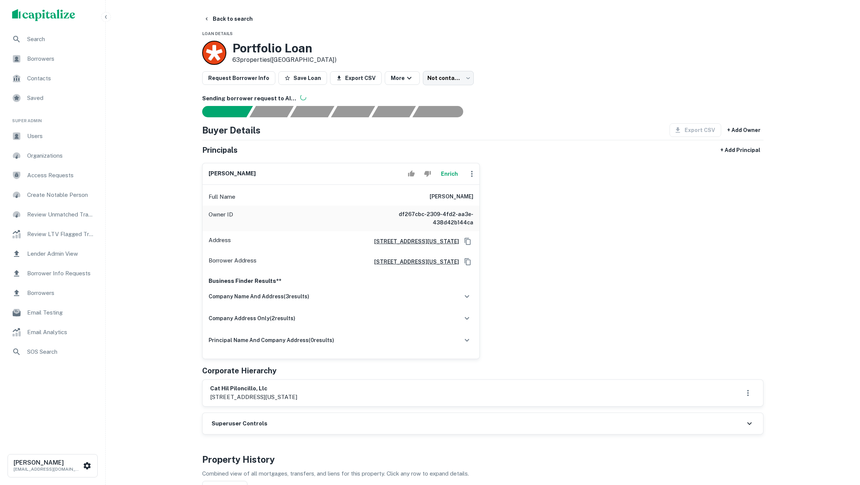
click at [445, 182] on button "Enrich" at bounding box center [449, 173] width 24 height 15
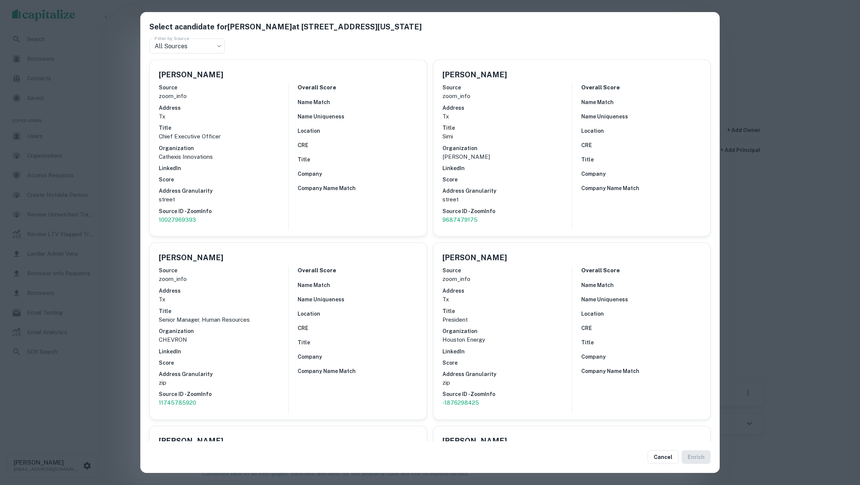
click at [796, 100] on div "Select a candidate for [PERSON_NAME] at [STREET_ADDRESS][US_STATE] Filter by So…" at bounding box center [430, 242] width 860 height 485
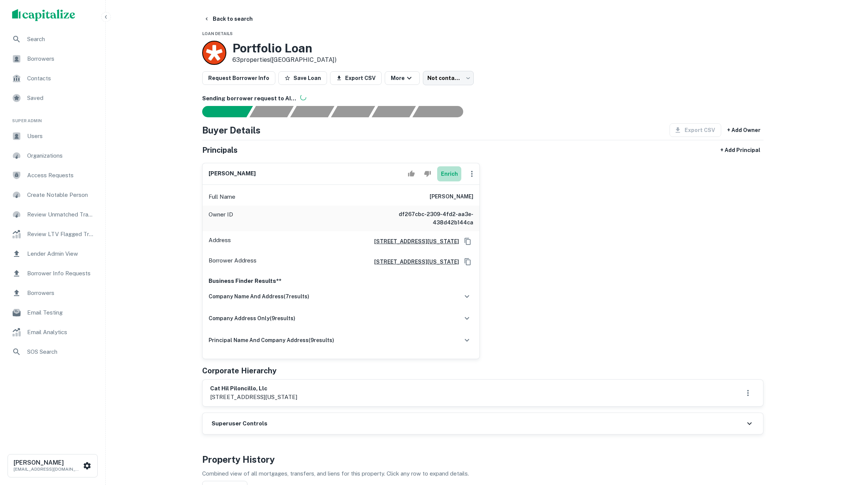
click at [443, 178] on button "Enrich" at bounding box center [449, 173] width 24 height 15
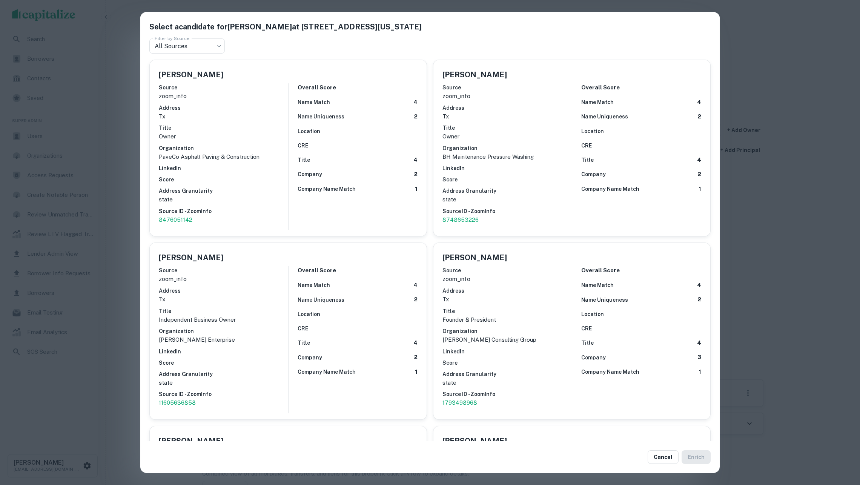
click at [779, 233] on div "Select a candidate for [PERSON_NAME] at [STREET_ADDRESS][US_STATE] Filter by So…" at bounding box center [430, 242] width 860 height 485
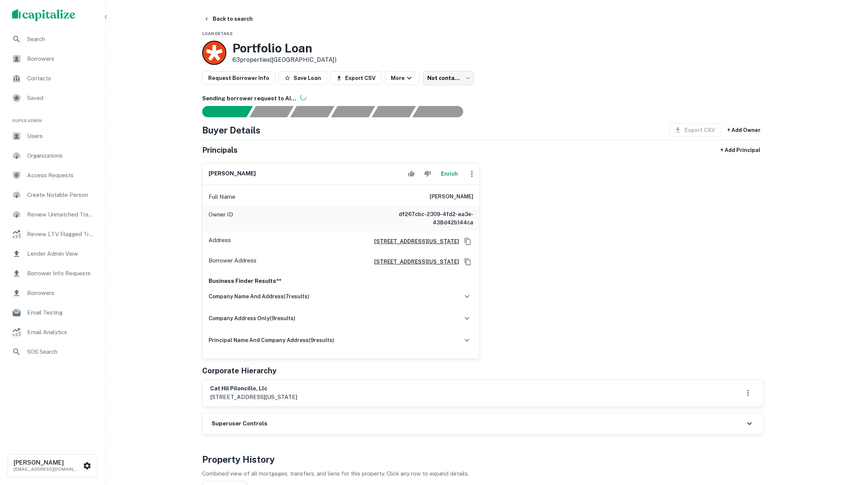
click at [571, 237] on div "[PERSON_NAME] Enrich Full Name [PERSON_NAME] Owner ID df267cbc-2309-4fd2-aa3e-4…" at bounding box center [480, 258] width 568 height 202
drag, startPoint x: 0, startPoint y: 0, endPoint x: 571, endPoint y: 237, distance: 618.0
click at [571, 237] on div "[PERSON_NAME] Enrich Full Name [PERSON_NAME] Owner ID df267cbc-2309-4fd2-aa3e-4…" at bounding box center [480, 258] width 568 height 202
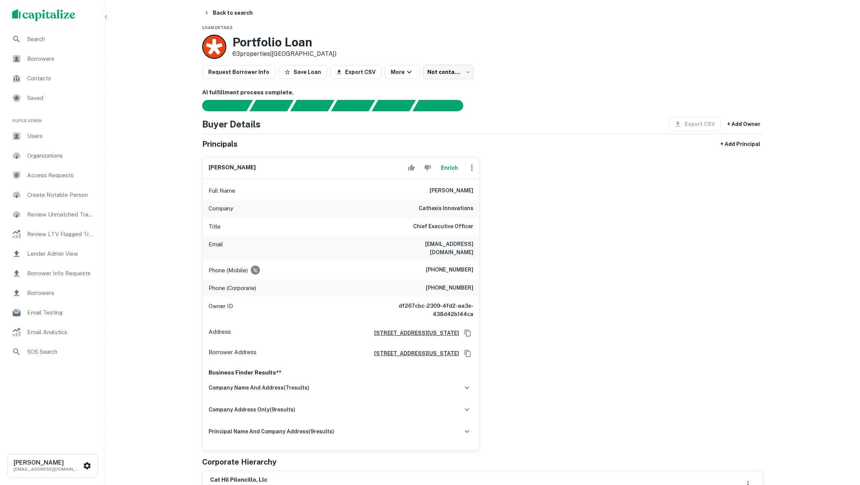
scroll to position [11, 0]
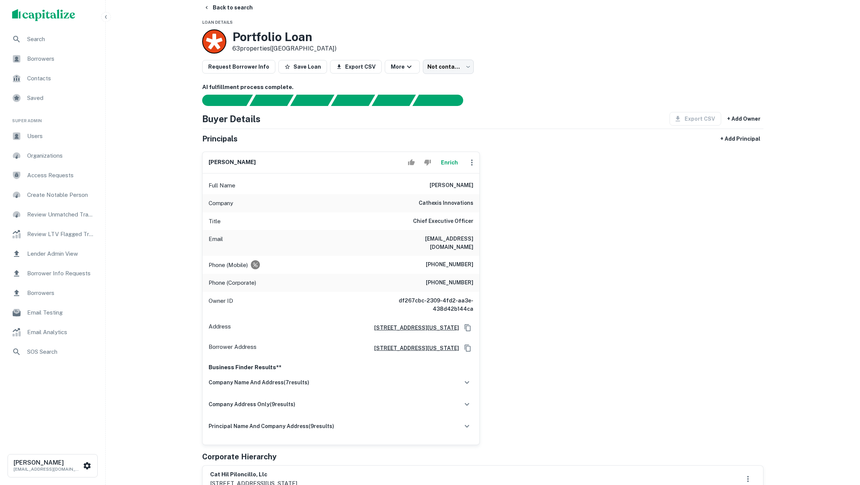
drag, startPoint x: 555, startPoint y: 238, endPoint x: 533, endPoint y: 15, distance: 223.7
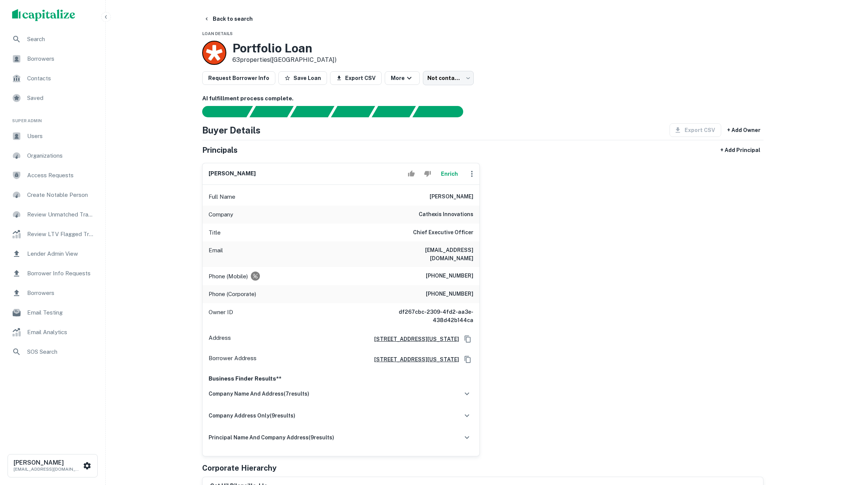
scroll to position [0, 0]
drag, startPoint x: 540, startPoint y: 72, endPoint x: 491, endPoint y: 53, distance: 52.1
click at [540, 72] on div "Request Borrower Info Save Loan Export CSV More Not contacted **** ​" at bounding box center [483, 78] width 562 height 14
click at [239, 17] on button "Back to search" at bounding box center [228, 19] width 55 height 14
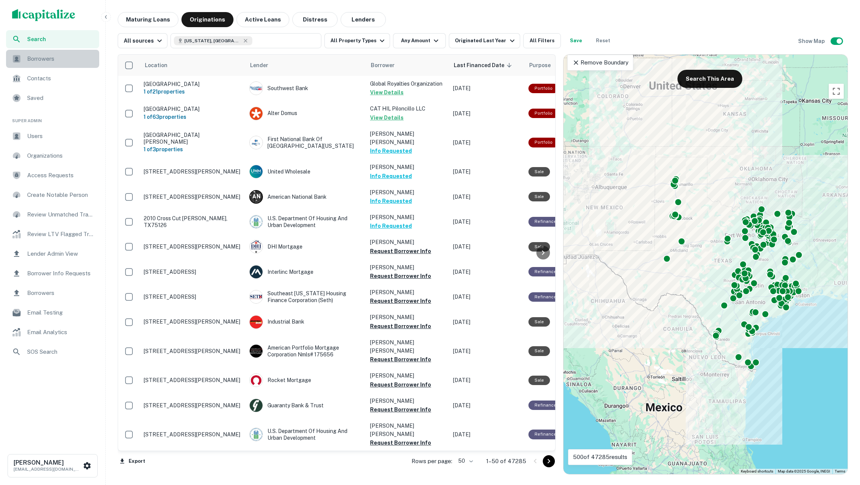
click at [62, 60] on span "Borrowers" at bounding box center [61, 58] width 68 height 9
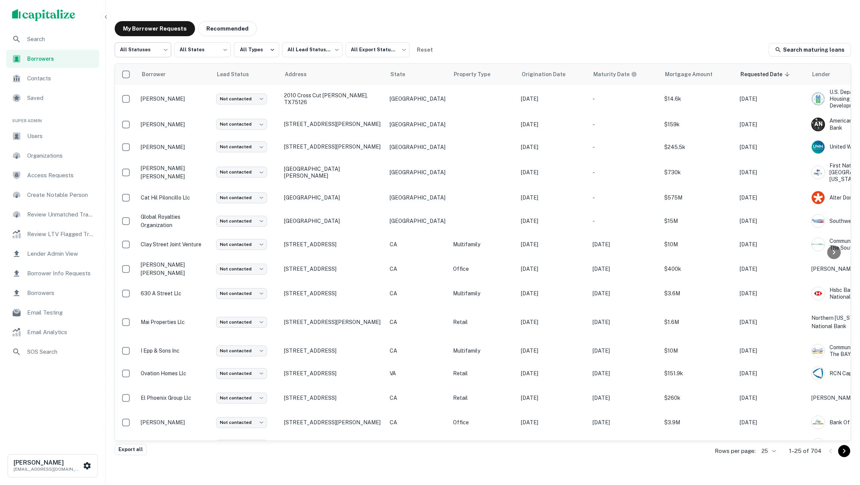
click at [149, 54] on body "Search Borrowers Contacts Saved Super Admin Users Organizations Access Requests…" at bounding box center [430, 242] width 860 height 485
click at [154, 94] on li "Fulfilled" at bounding box center [143, 97] width 57 height 14
type input "*********"
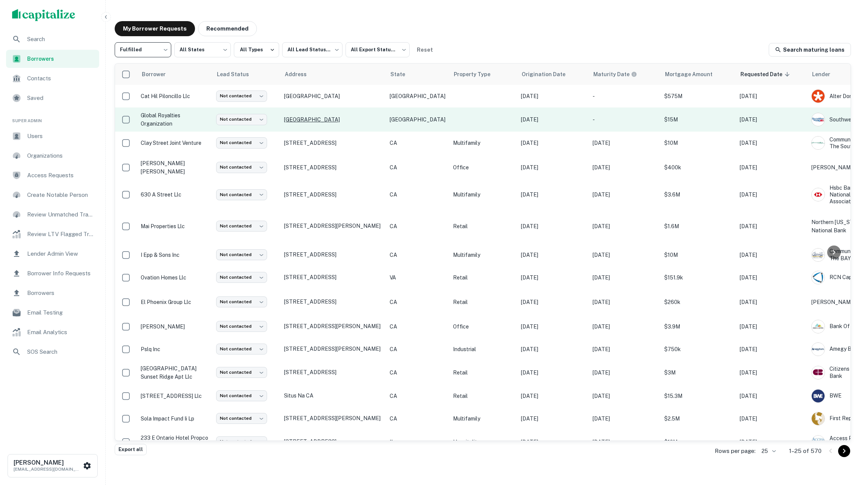
click at [377, 121] on p "[GEOGRAPHIC_DATA]" at bounding box center [333, 119] width 98 height 7
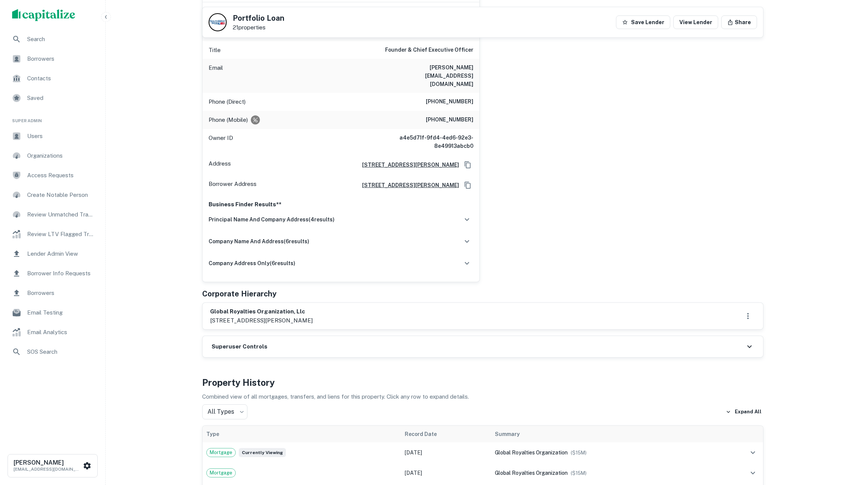
scroll to position [155, 0]
drag, startPoint x: 328, startPoint y: 320, endPoint x: 208, endPoint y: 323, distance: 120.1
click at [208, 323] on div "global royalties organization, llc [STREET_ADDRESS][PERSON_NAME]" at bounding box center [483, 318] width 561 height 26
copy p "[STREET_ADDRESS][PERSON_NAME]"
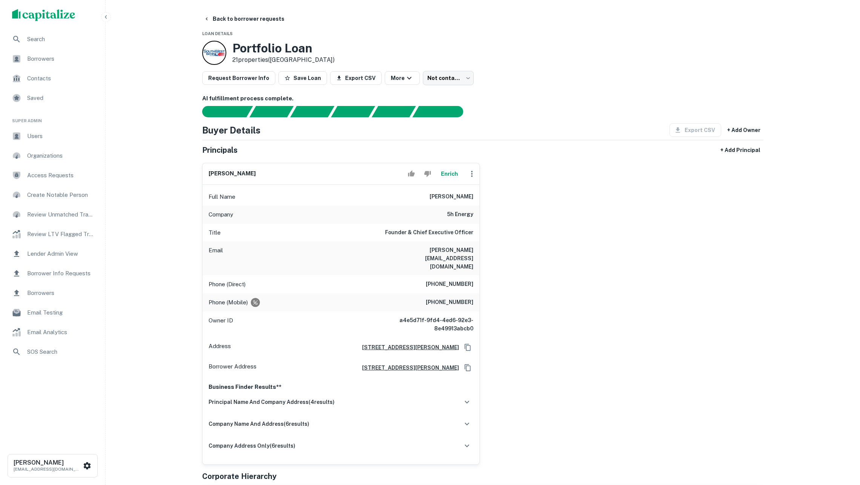
scroll to position [0, 0]
click at [259, 20] on button "Back to borrower requests" at bounding box center [244, 19] width 87 height 14
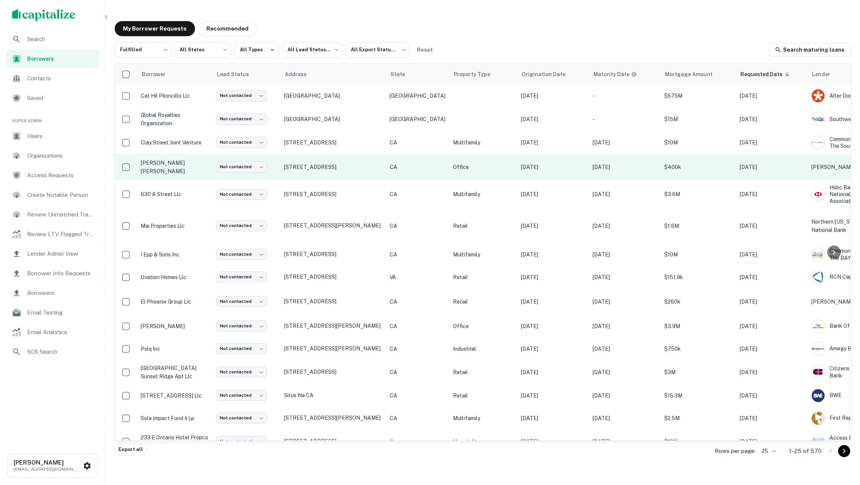
scroll to position [0, 0]
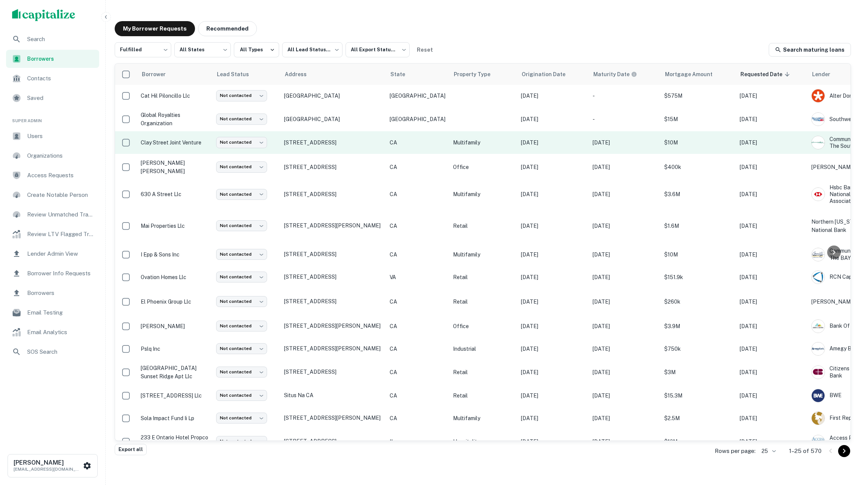
click at [202, 149] on td "clay street joint venture" at bounding box center [174, 142] width 75 height 23
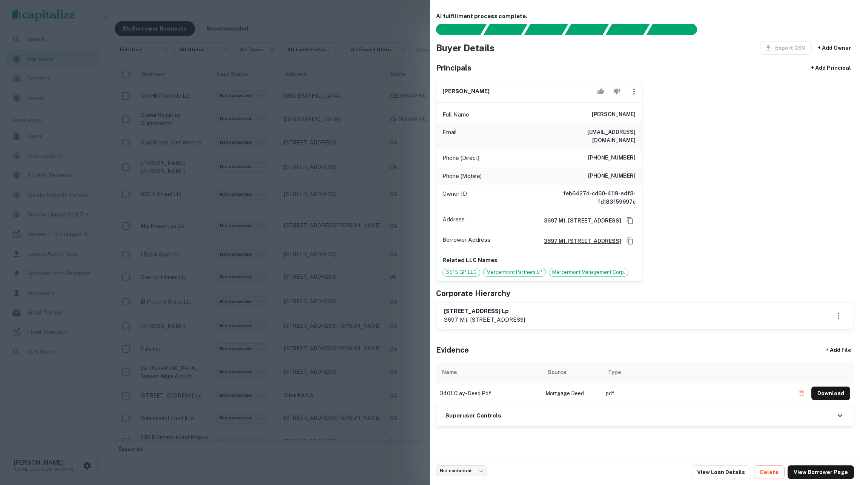
click at [630, 217] on icon "Copy Address" at bounding box center [630, 221] width 8 height 8
click at [747, 191] on div "[PERSON_NAME] Full Name [PERSON_NAME] [PERSON_NAME][EMAIL_ADDRESS][DOMAIN_NAME]…" at bounding box center [642, 178] width 424 height 207
click at [360, 98] on div at bounding box center [430, 242] width 860 height 485
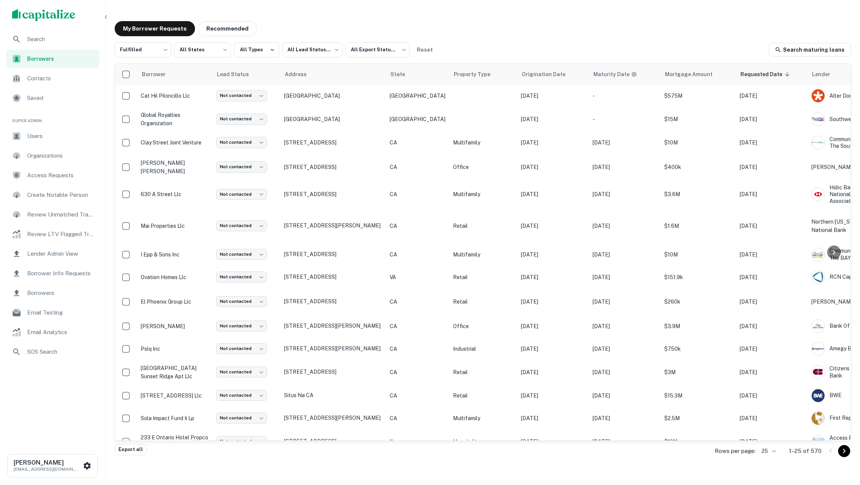
click at [595, 30] on div "My Borrower Requests Recommended" at bounding box center [483, 28] width 737 height 15
click at [680, 18] on div "My Borrower Requests Recommended Fulfilled ********* ​ All States *** ​ All Typ…" at bounding box center [483, 233] width 749 height 437
